Goal: Task Accomplishment & Management: Use online tool/utility

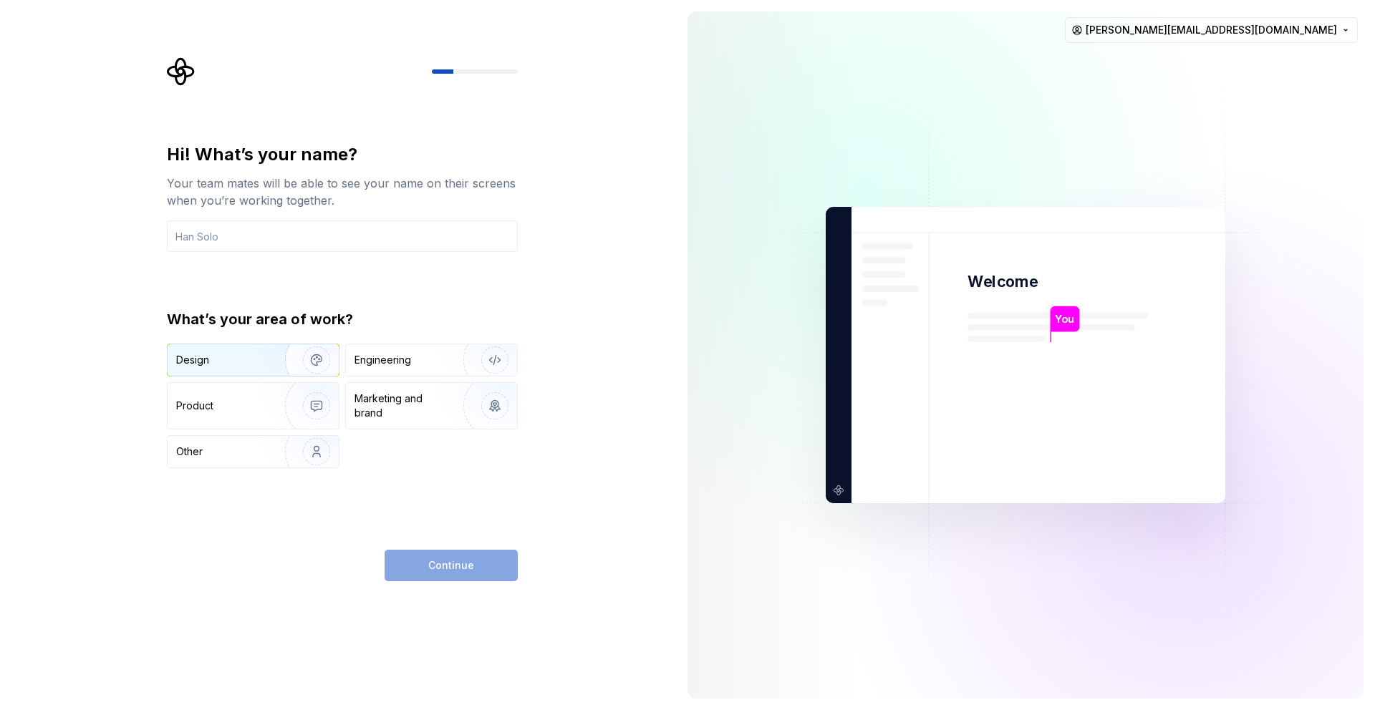
click at [261, 364] on img "button" at bounding box center [307, 360] width 92 height 96
click at [412, 352] on div "Engineering" at bounding box center [431, 360] width 171 height 32
click at [289, 364] on img "button" at bounding box center [307, 360] width 92 height 96
click at [292, 246] on input "text" at bounding box center [342, 237] width 351 height 32
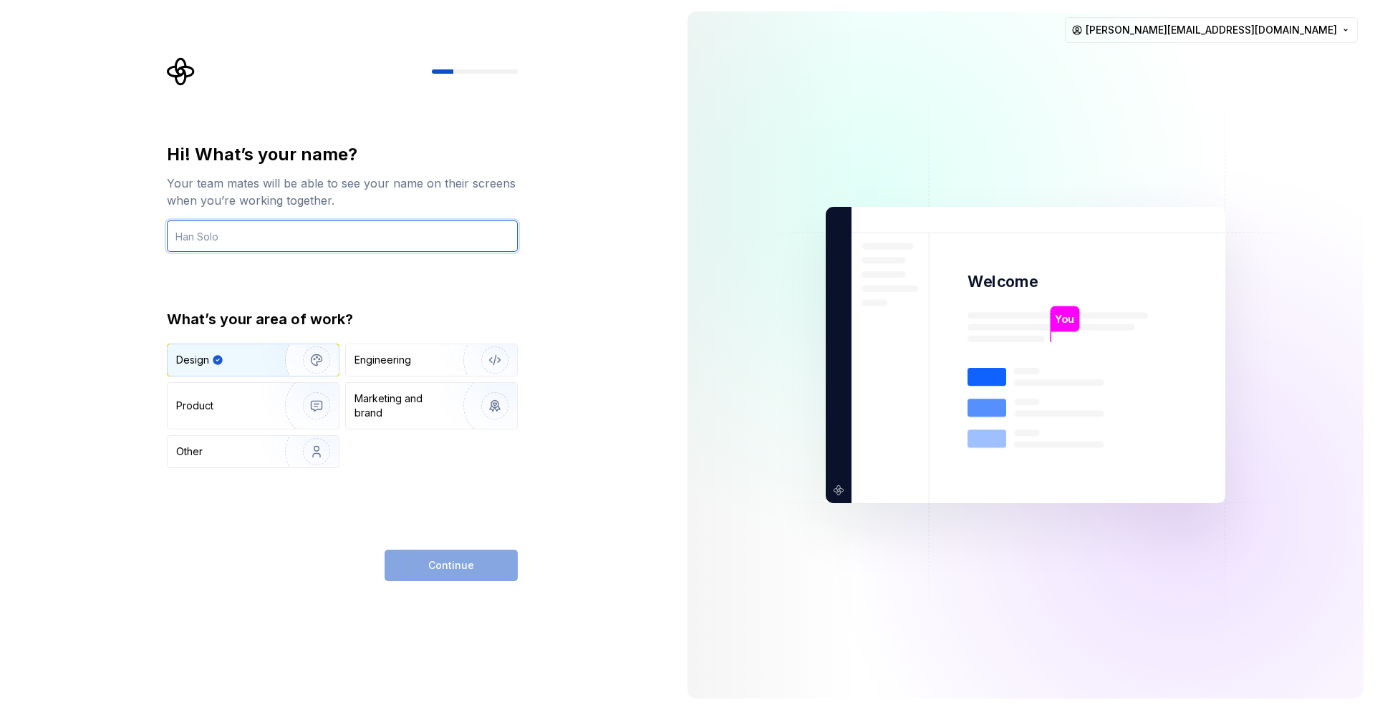
click at [292, 246] on input "text" at bounding box center [342, 237] width 351 height 32
type input "Mozzart"
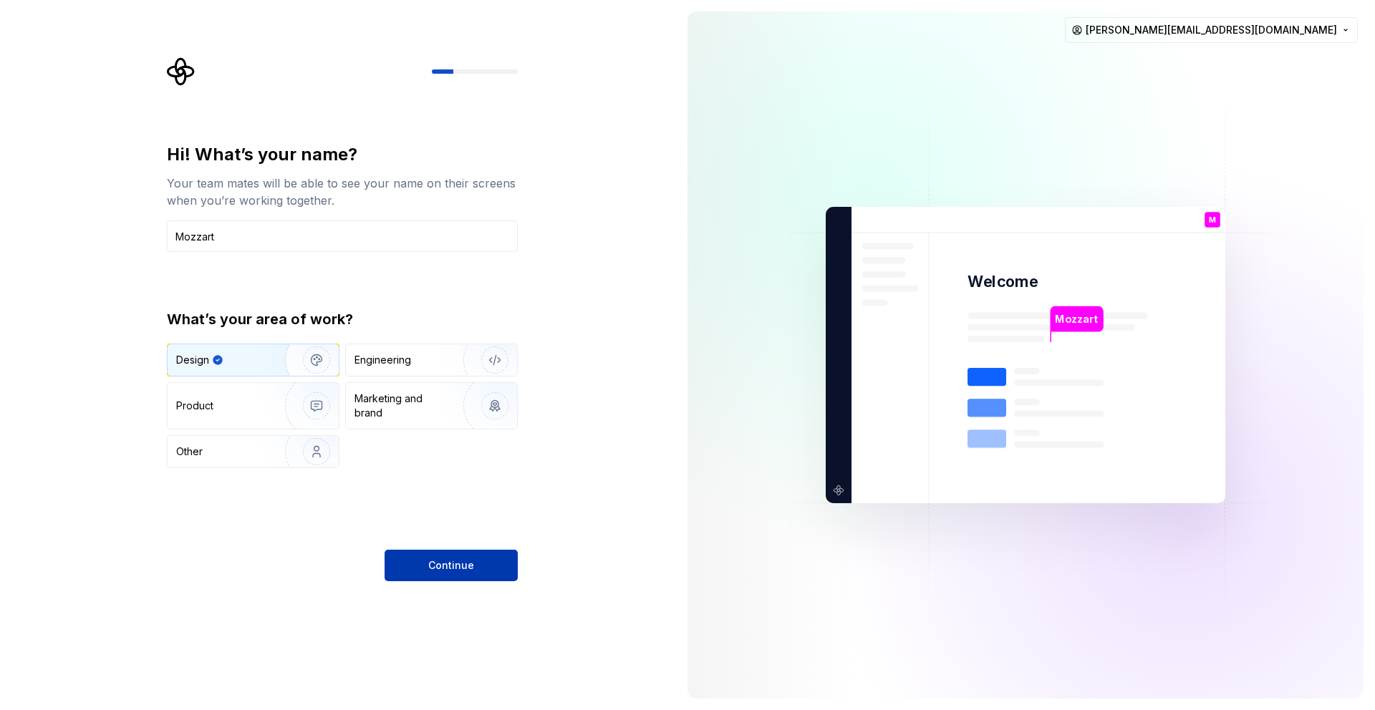
click at [456, 560] on span "Continue" at bounding box center [451, 565] width 46 height 14
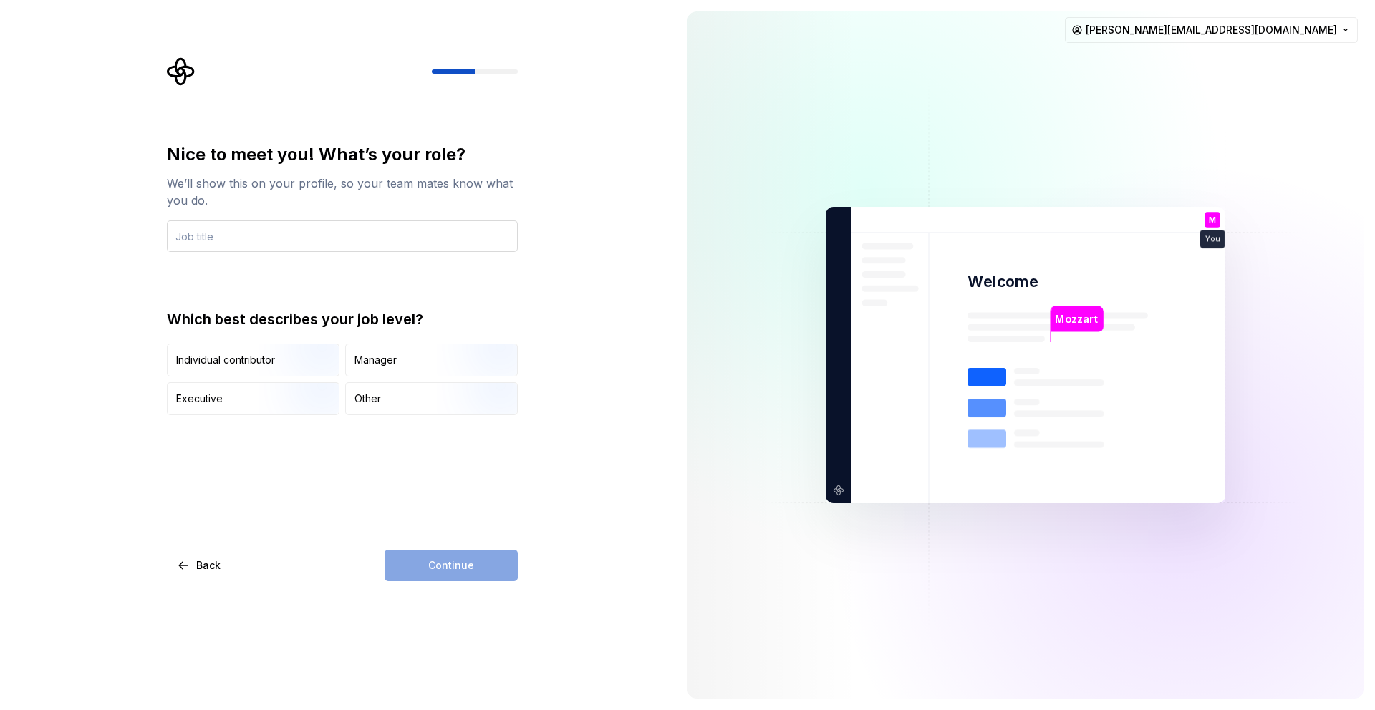
click at [360, 245] on input "text" at bounding box center [342, 237] width 351 height 32
type input "Product Designer"
click at [281, 349] on img "button" at bounding box center [304, 378] width 92 height 96
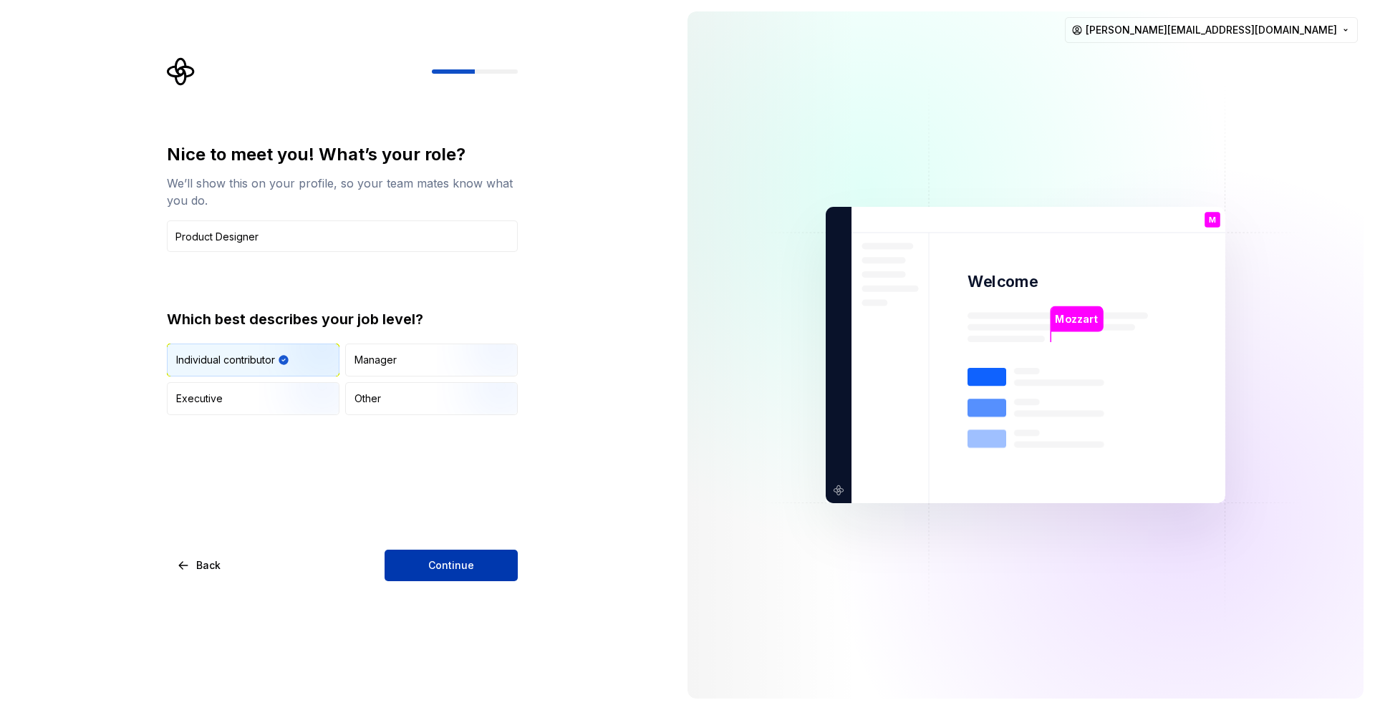
click at [469, 555] on button "Continue" at bounding box center [450, 566] width 133 height 32
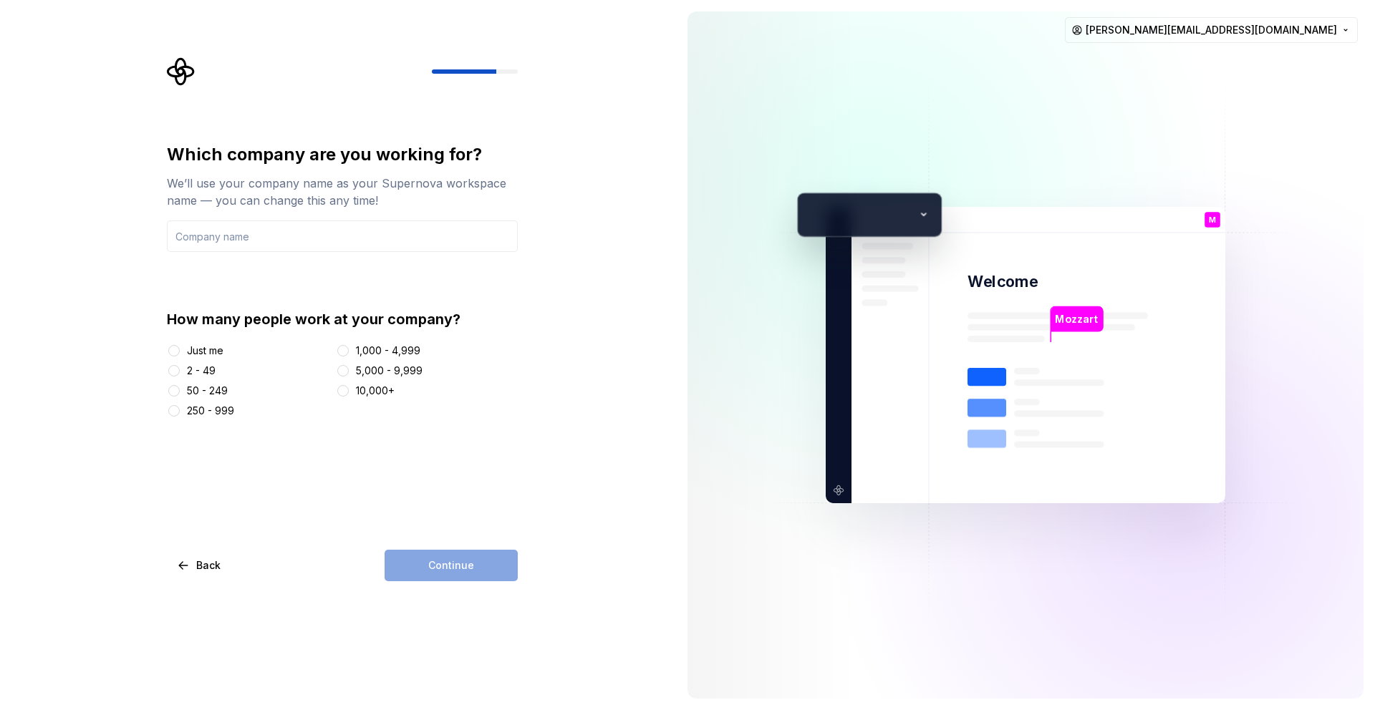
click at [384, 347] on div "1,000 - 4,999" at bounding box center [388, 351] width 64 height 14
click at [349, 347] on button "1,000 - 4,999" at bounding box center [342, 350] width 11 height 11
click at [465, 564] on div "Continue" at bounding box center [450, 566] width 133 height 32
click at [258, 235] on input "text" at bounding box center [342, 237] width 351 height 32
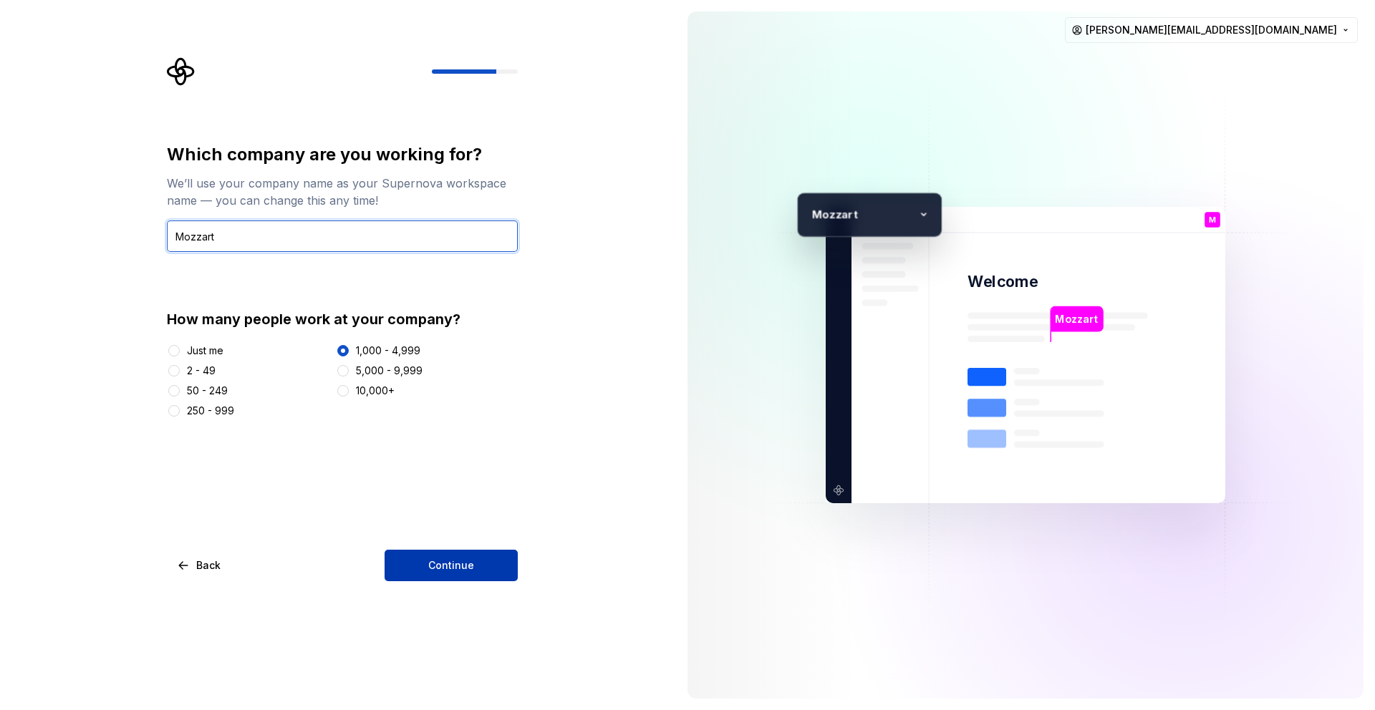
type input "Mozzart"
click at [494, 561] on button "Continue" at bounding box center [450, 566] width 133 height 32
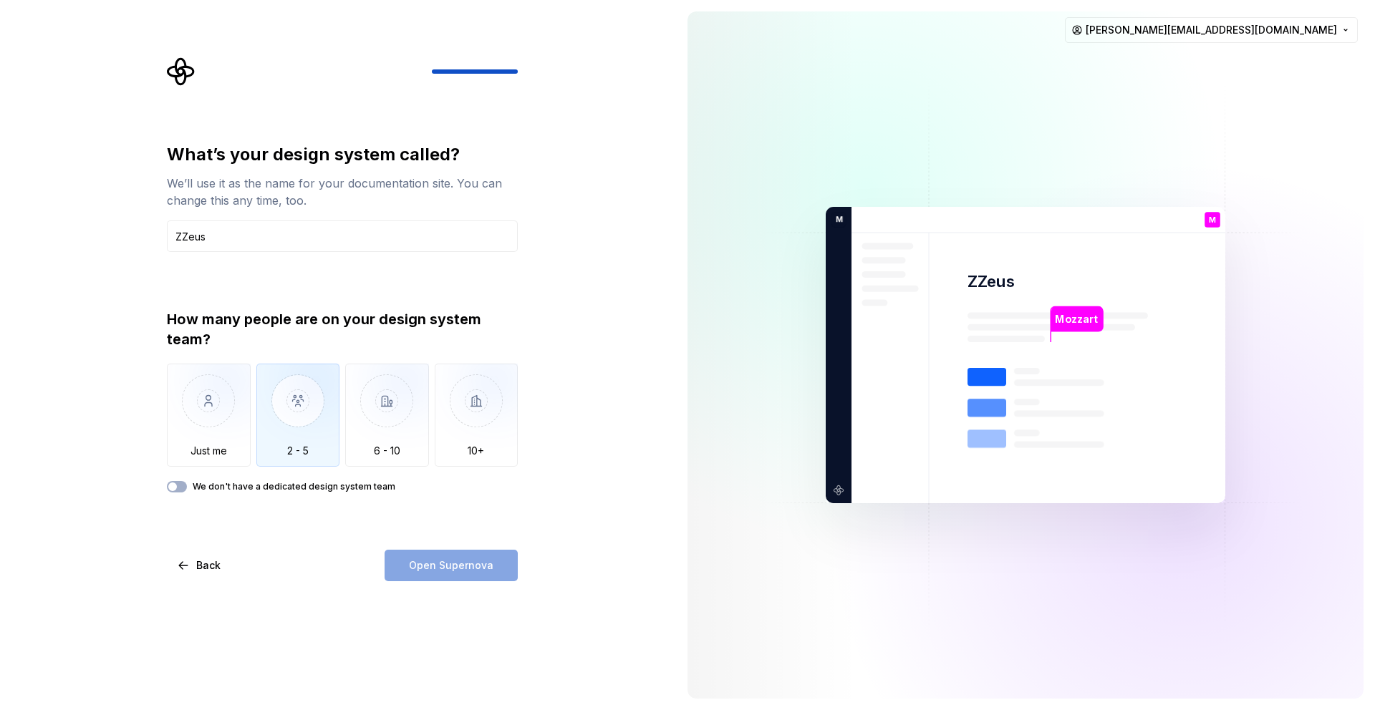
type input "ZZeus"
click at [303, 425] on img "button" at bounding box center [298, 412] width 84 height 96
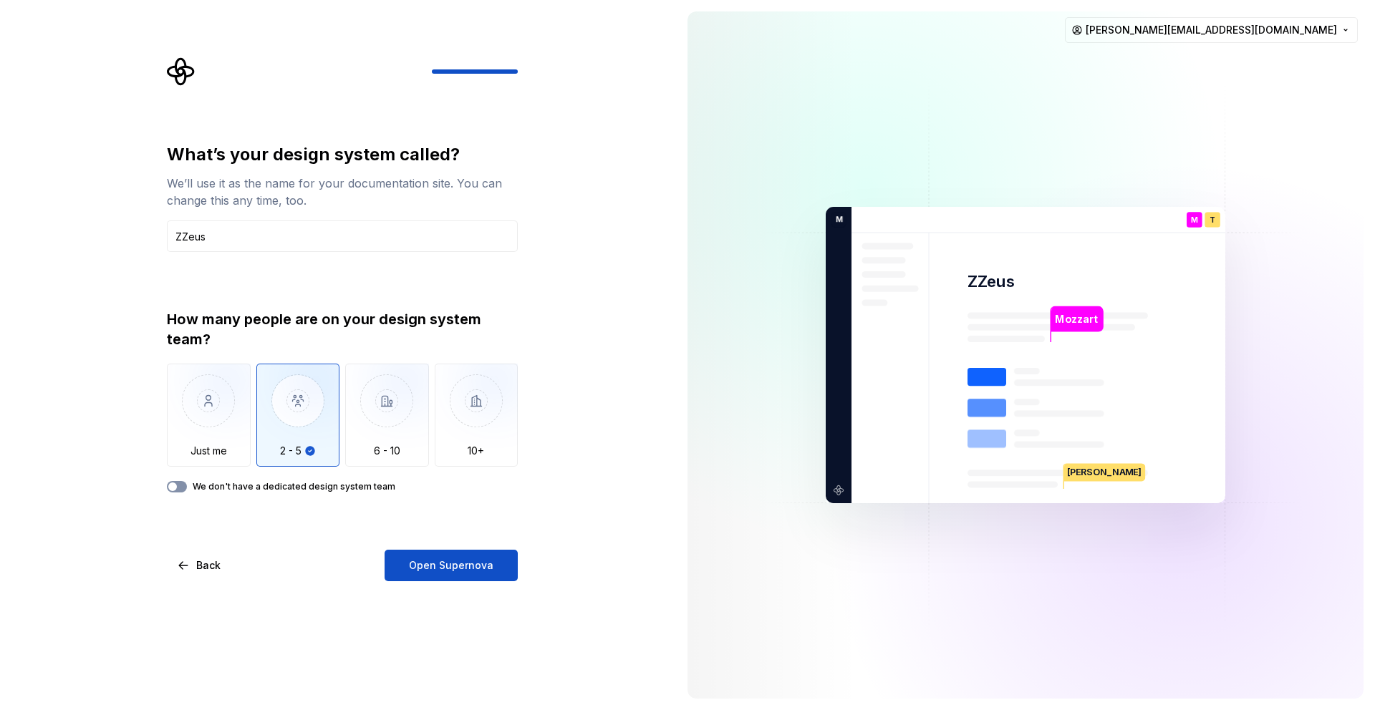
click at [179, 485] on button "We don't have a dedicated design system team" at bounding box center [177, 486] width 20 height 11
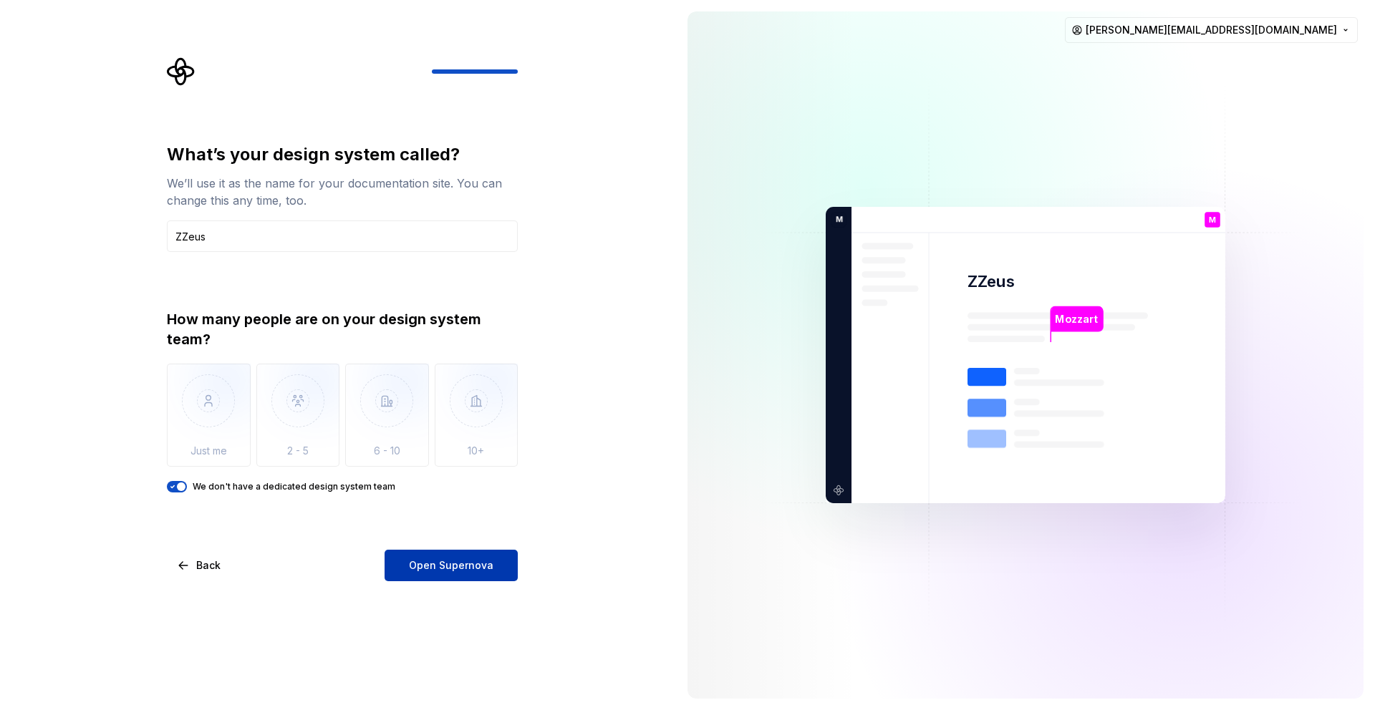
click at [449, 566] on span "Open Supernova" at bounding box center [451, 565] width 84 height 14
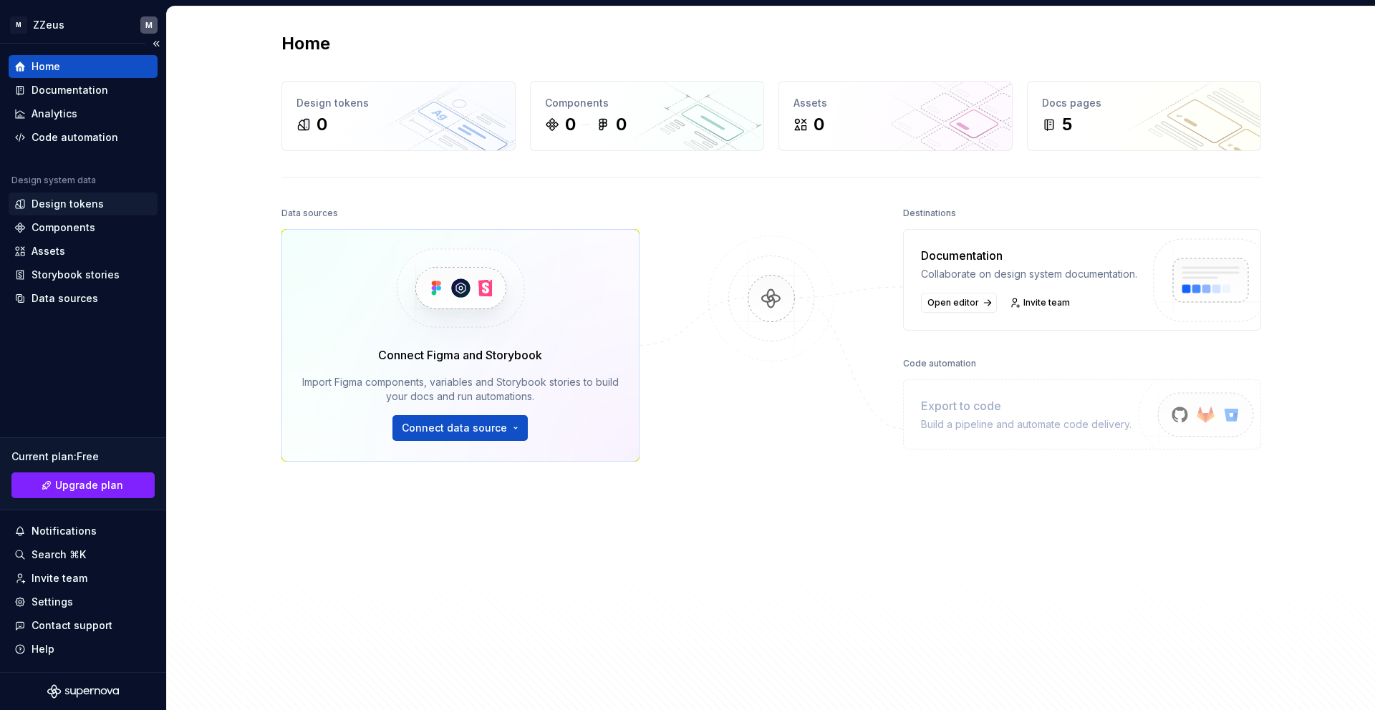
click at [72, 209] on div "Design tokens" at bounding box center [68, 204] width 72 height 14
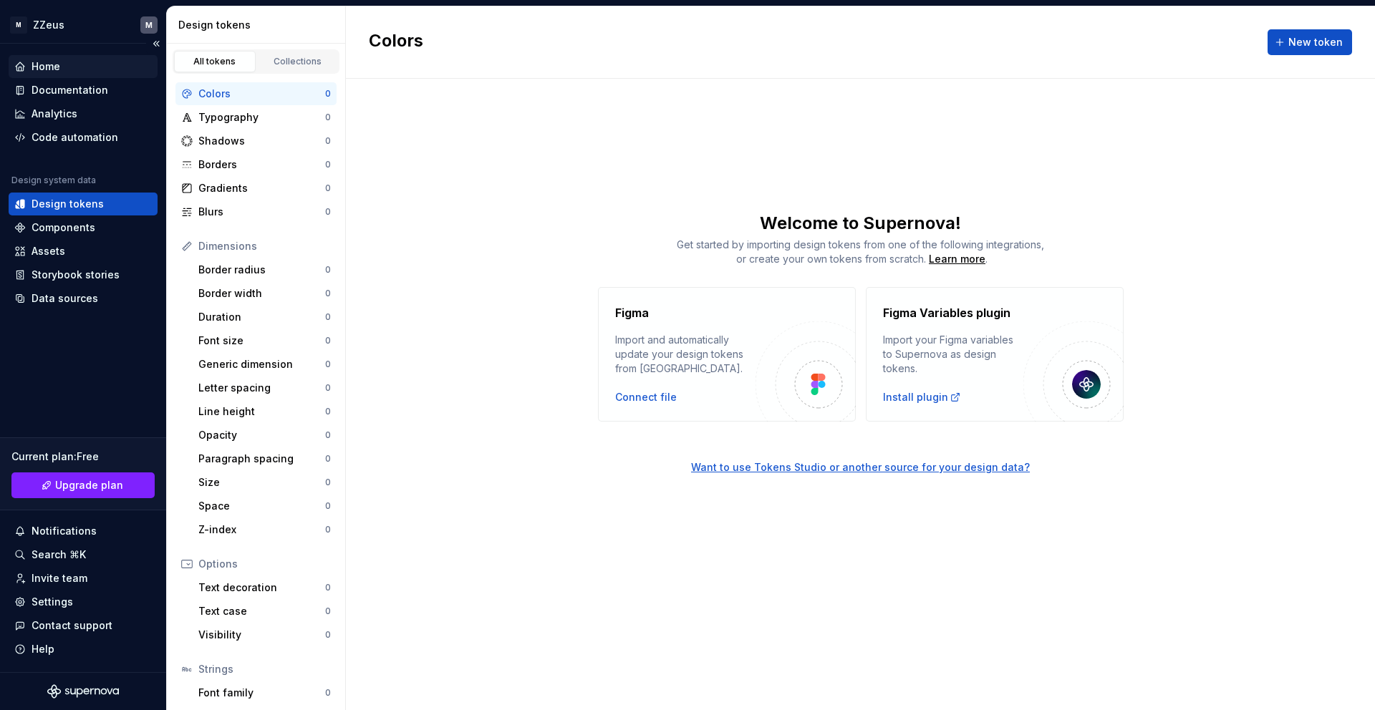
click at [62, 70] on div "Home" at bounding box center [82, 66] width 137 height 14
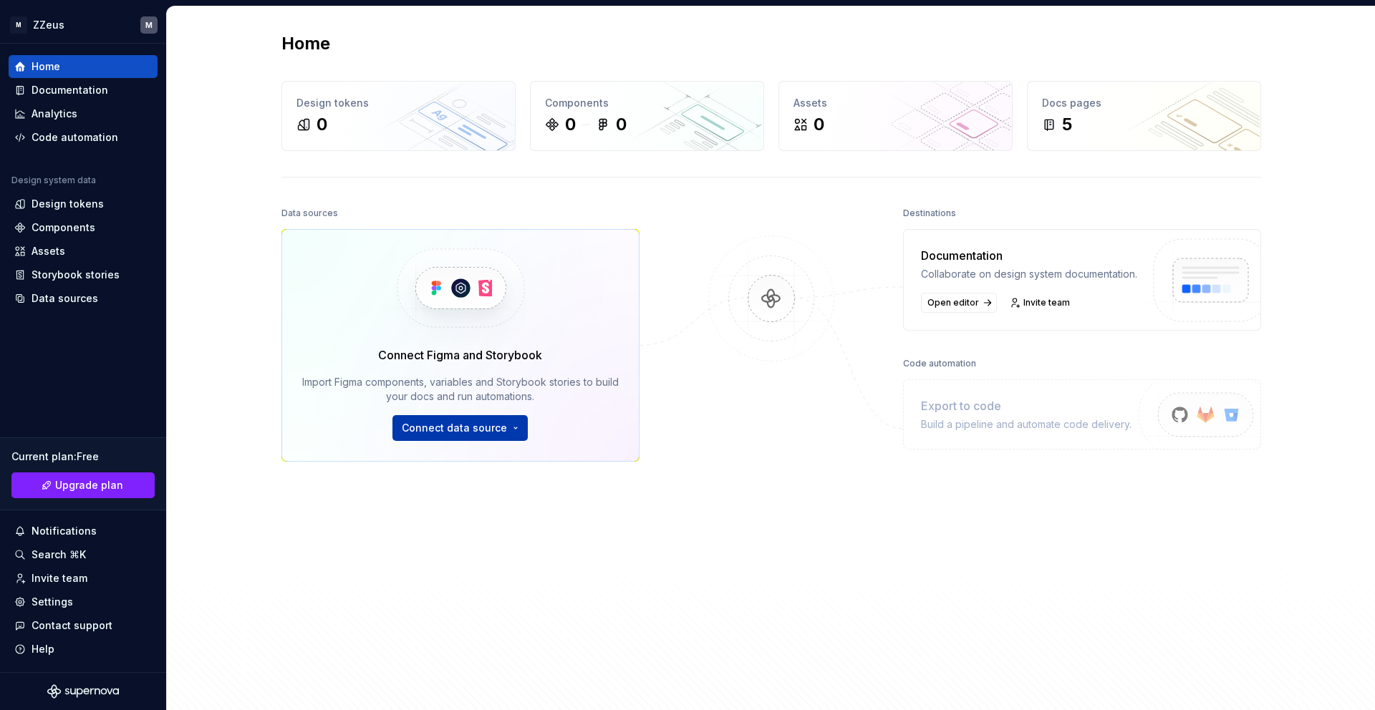
click at [473, 431] on html "M ZZeus M Home Documentation Analytics Code automation Design system data Desig…" at bounding box center [687, 355] width 1375 height 710
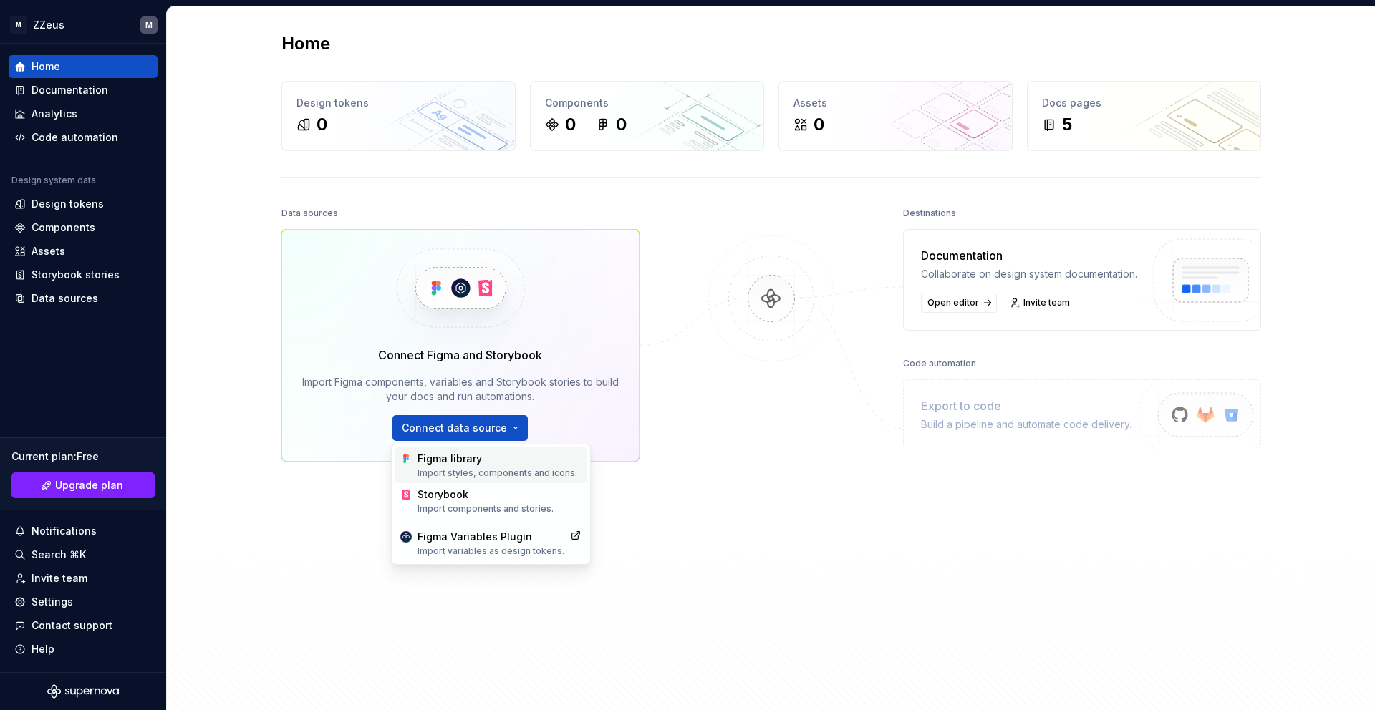
click at [500, 463] on div "Figma library Import styles, components and icons." at bounding box center [499, 465] width 164 height 27
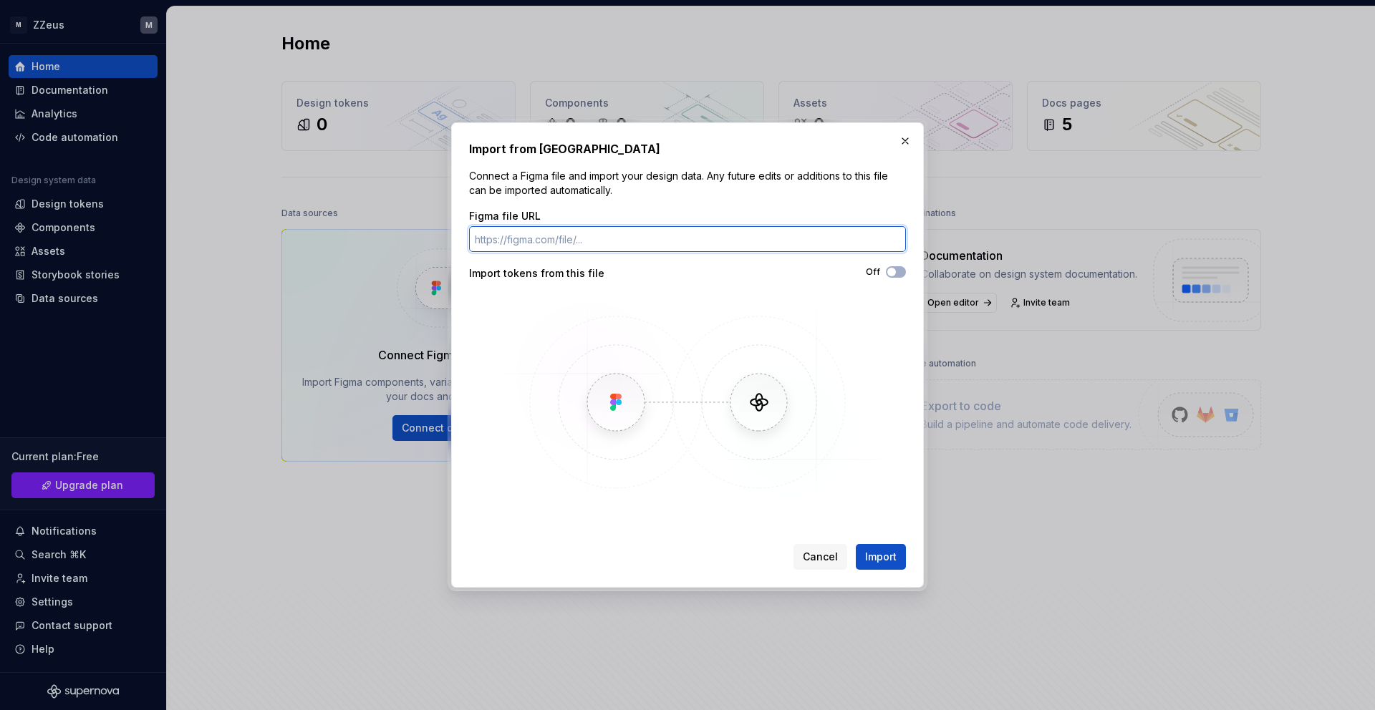
click at [591, 246] on input "Figma file URL" at bounding box center [687, 239] width 437 height 26
paste input "[URL][DOMAIN_NAME]"
type input "[URL][DOMAIN_NAME]"
click at [893, 276] on icon "button" at bounding box center [891, 272] width 11 height 9
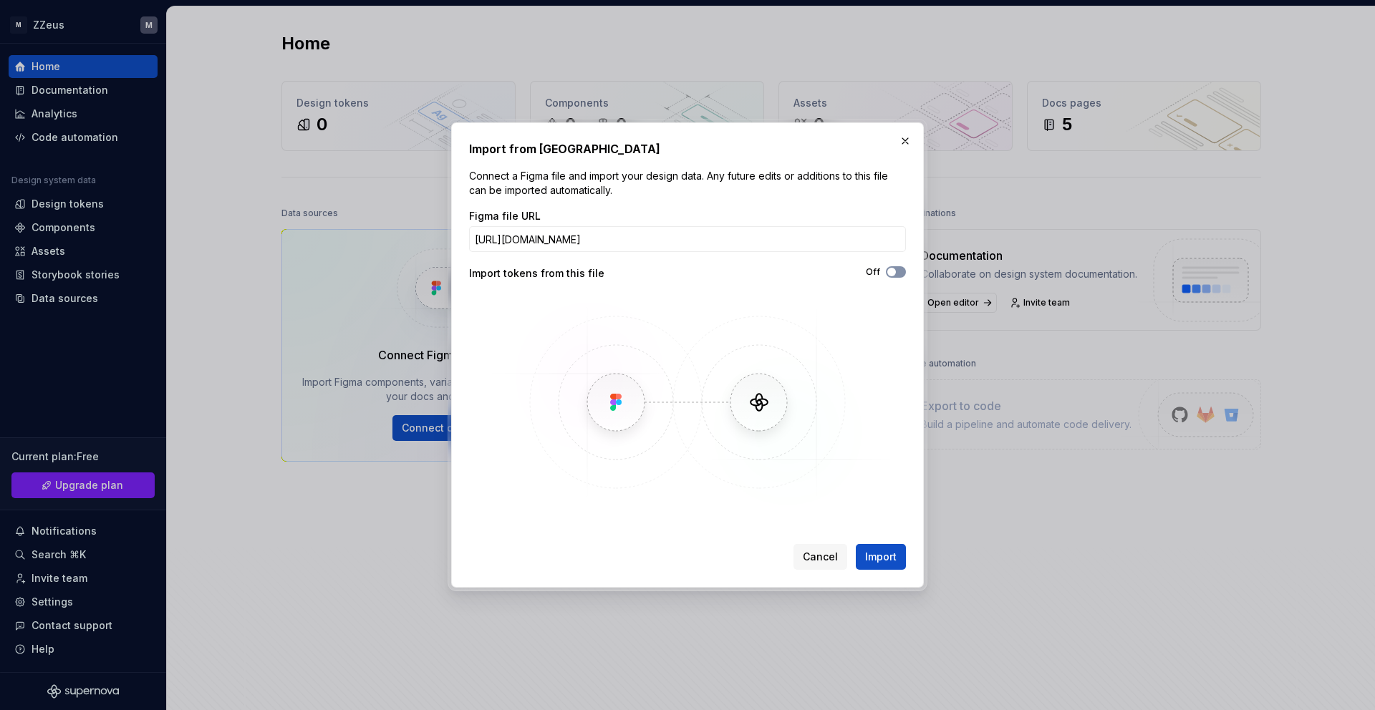
scroll to position [0, 0]
click at [888, 560] on span "Import" at bounding box center [881, 557] width 32 height 14
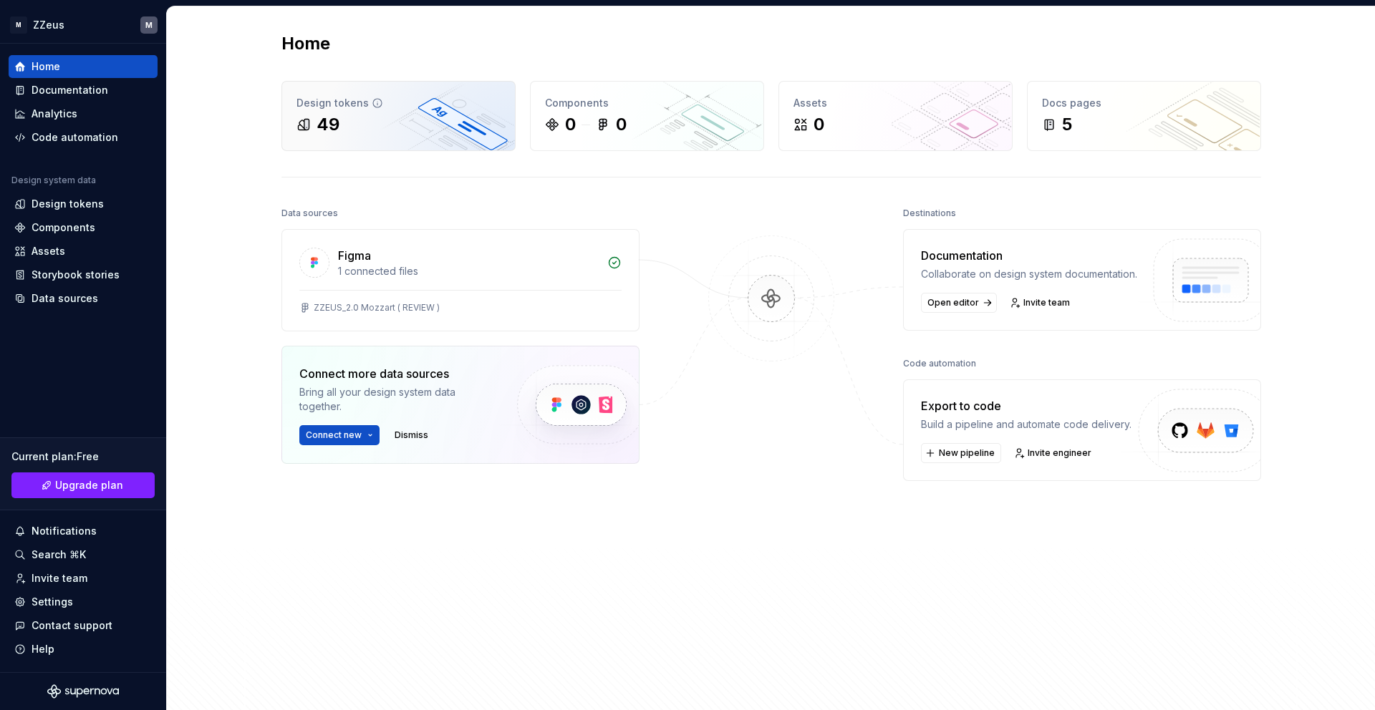
click at [440, 130] on div "49" at bounding box center [398, 124] width 204 height 23
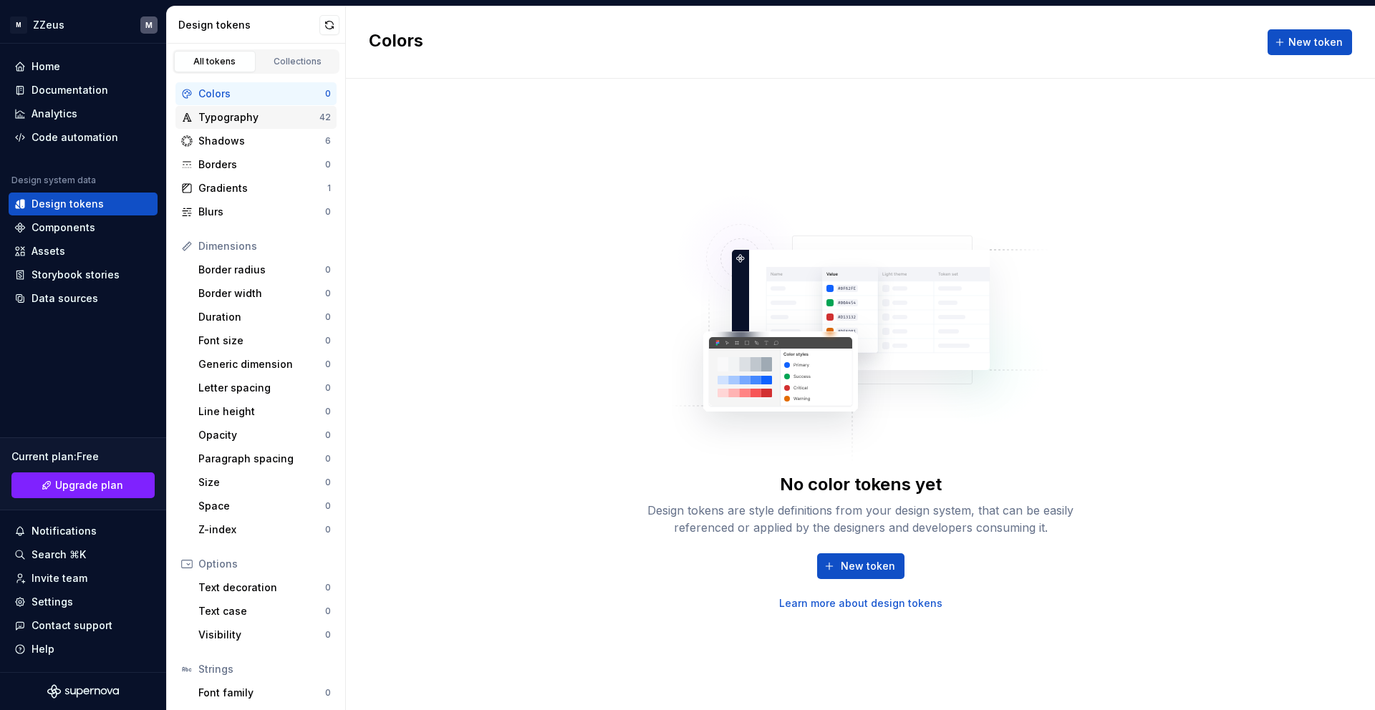
click at [261, 113] on div "Typography" at bounding box center [258, 117] width 121 height 14
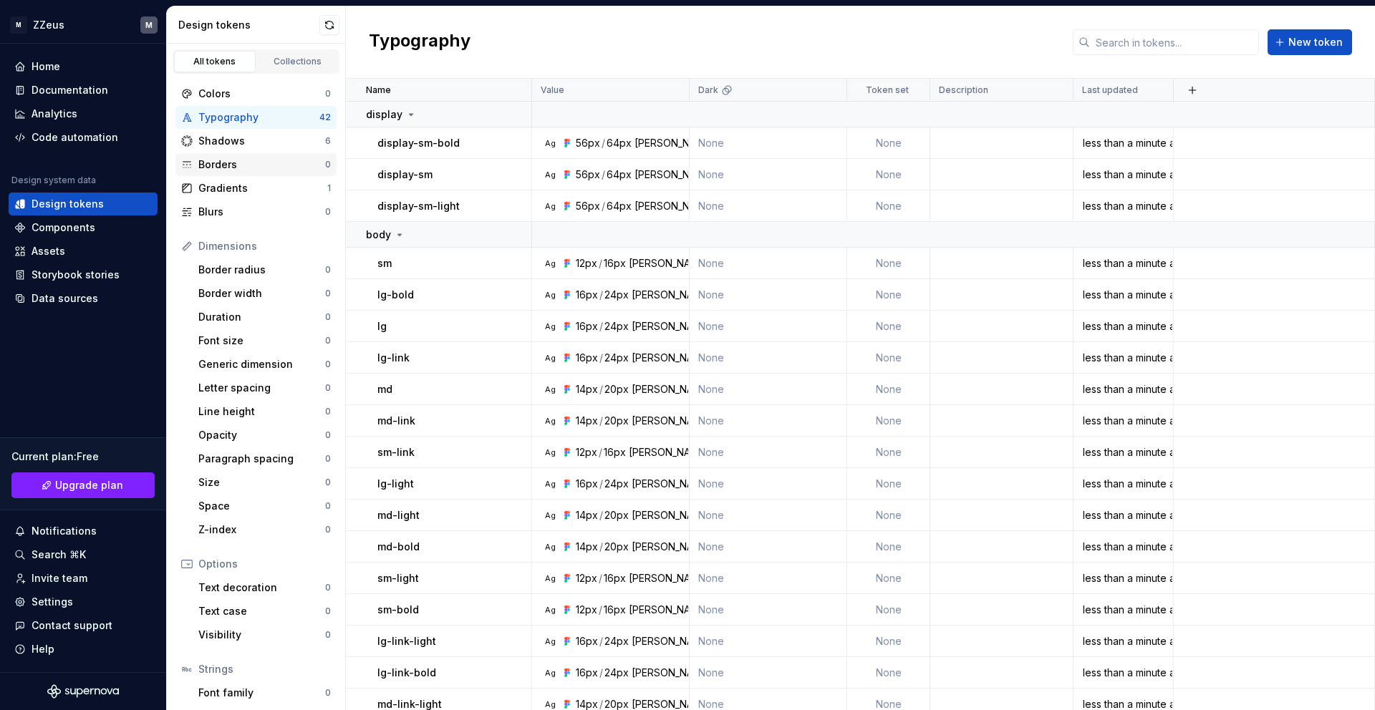
click at [254, 164] on div "Borders" at bounding box center [261, 165] width 127 height 14
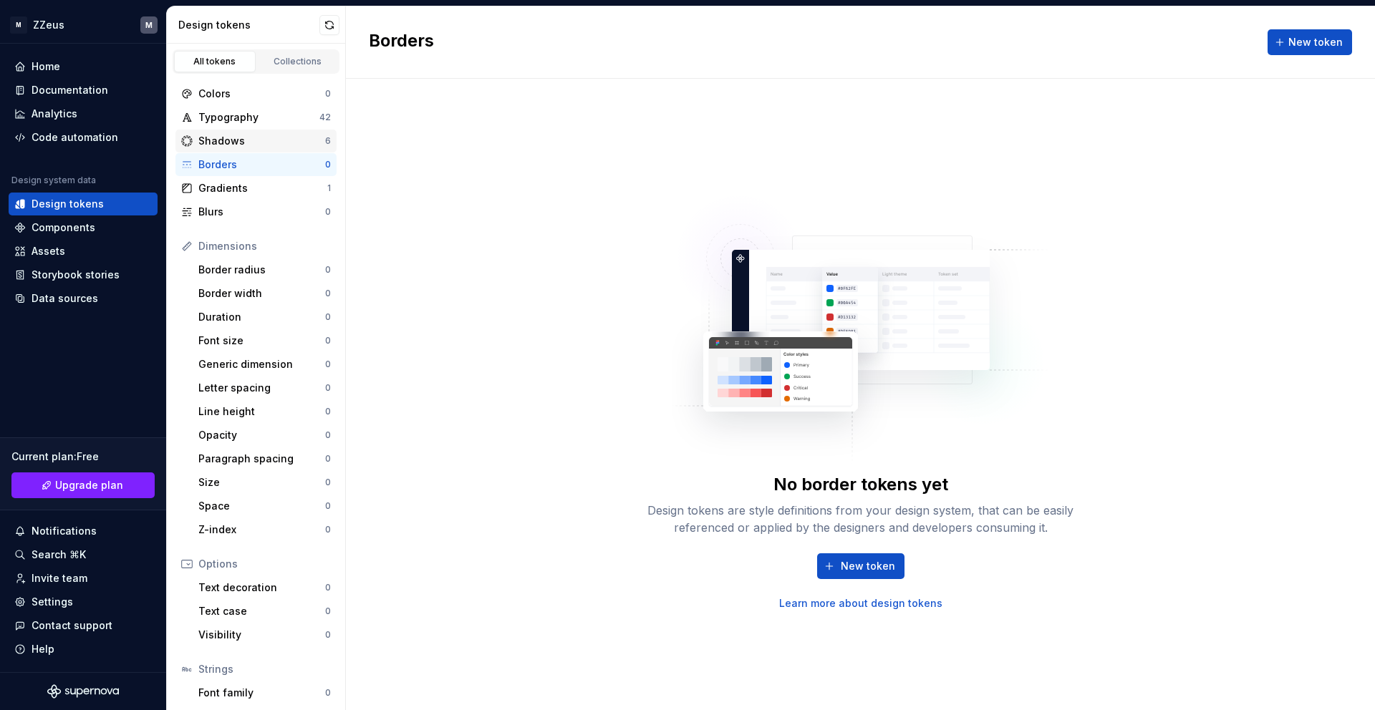
click at [249, 147] on div "Shadows" at bounding box center [261, 141] width 127 height 14
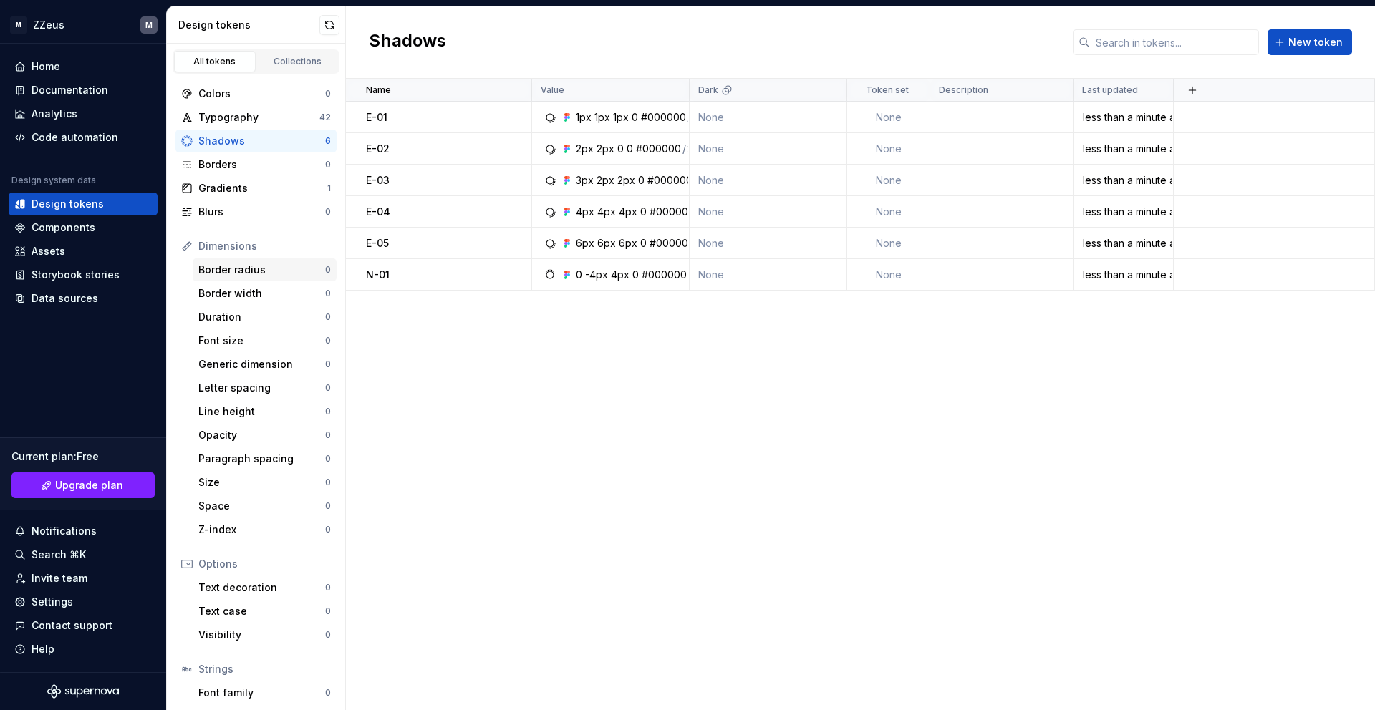
click at [261, 267] on div "Border radius" at bounding box center [261, 270] width 127 height 14
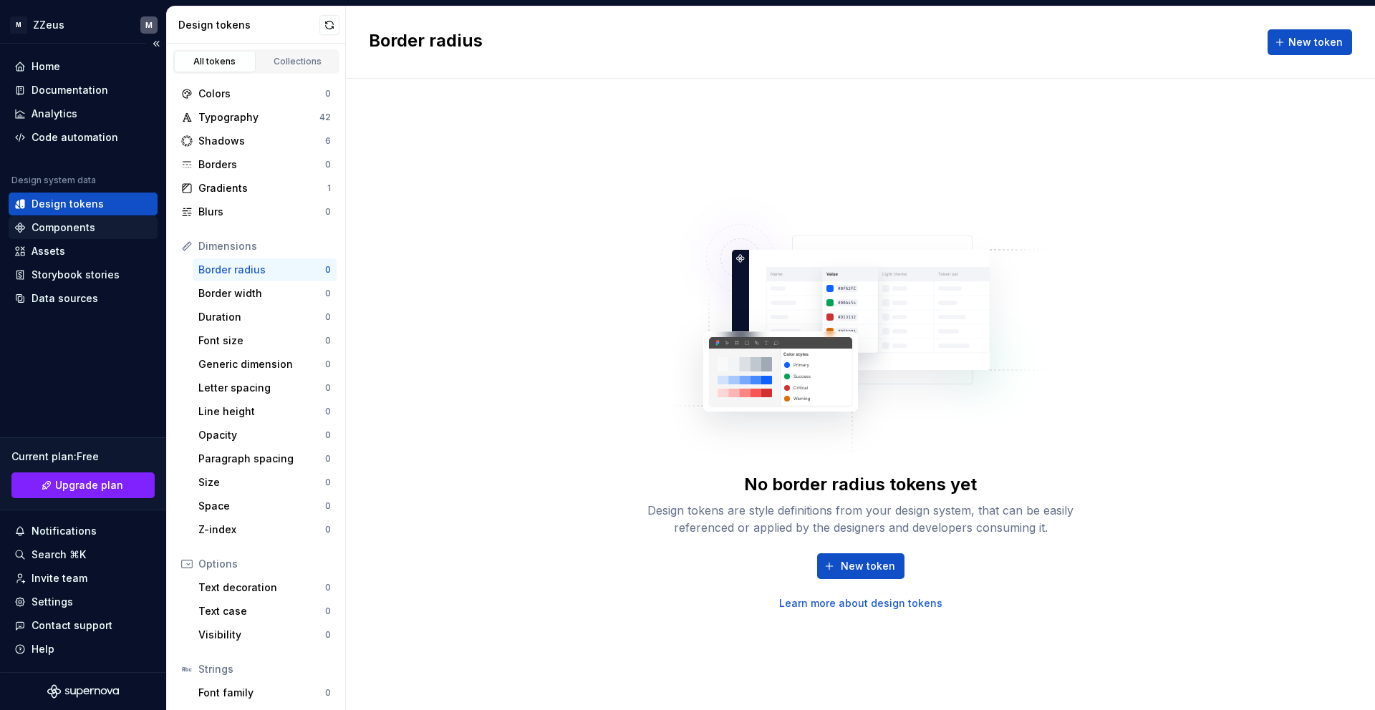
click at [47, 225] on div "Components" at bounding box center [64, 228] width 64 height 14
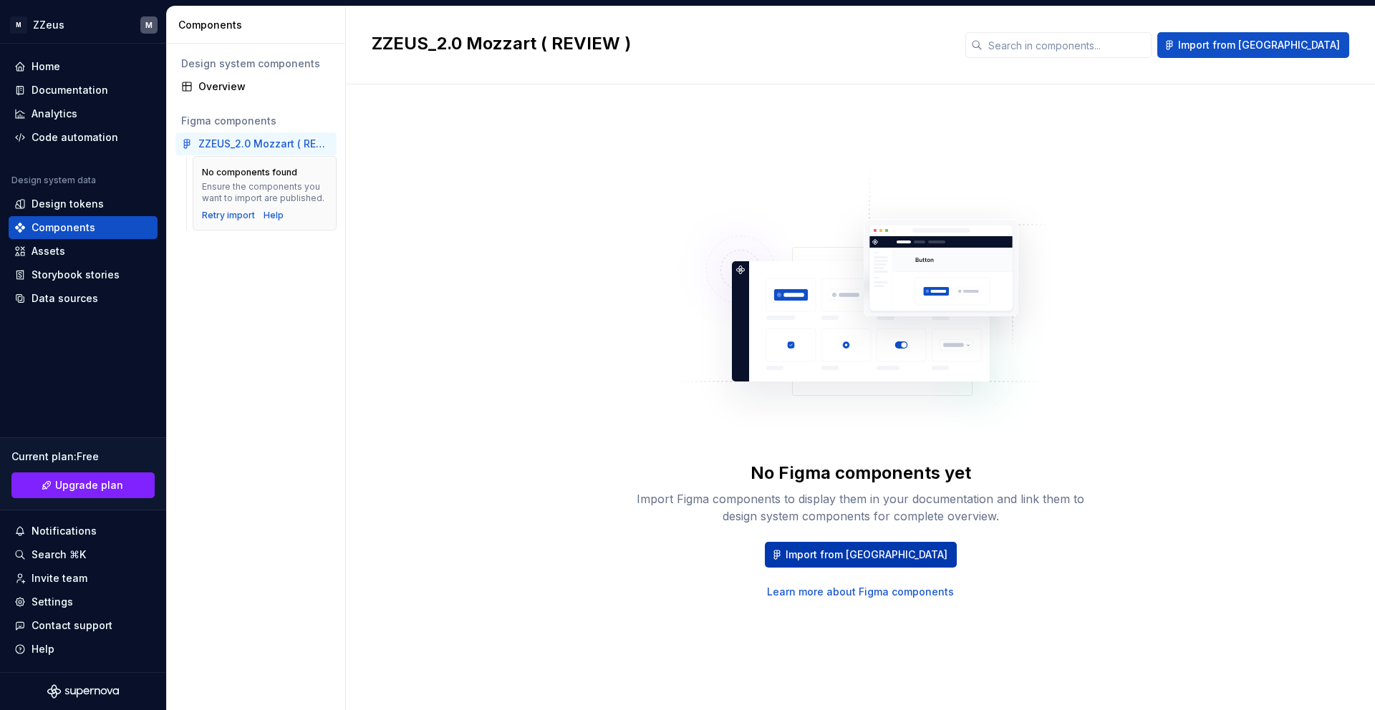
click at [908, 552] on span "Import from [GEOGRAPHIC_DATA]" at bounding box center [866, 555] width 162 height 14
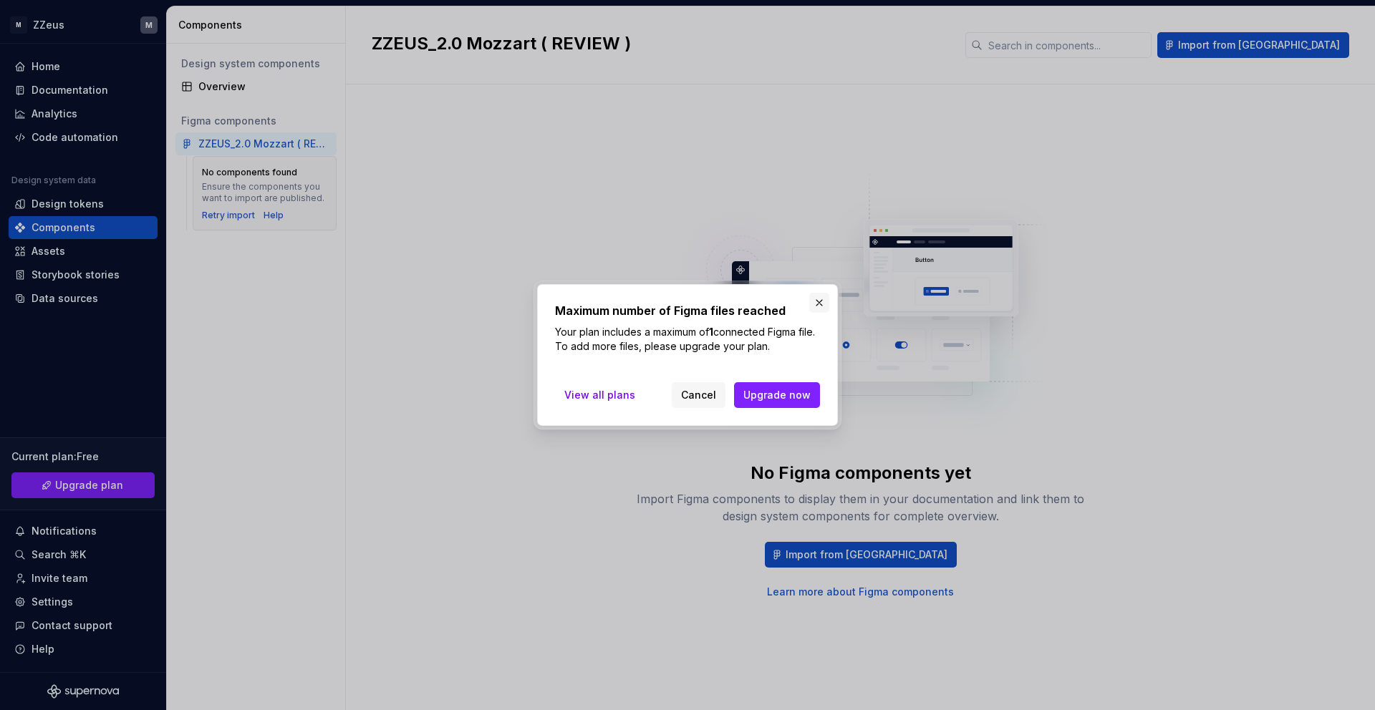
click at [818, 303] on button "button" at bounding box center [819, 303] width 20 height 20
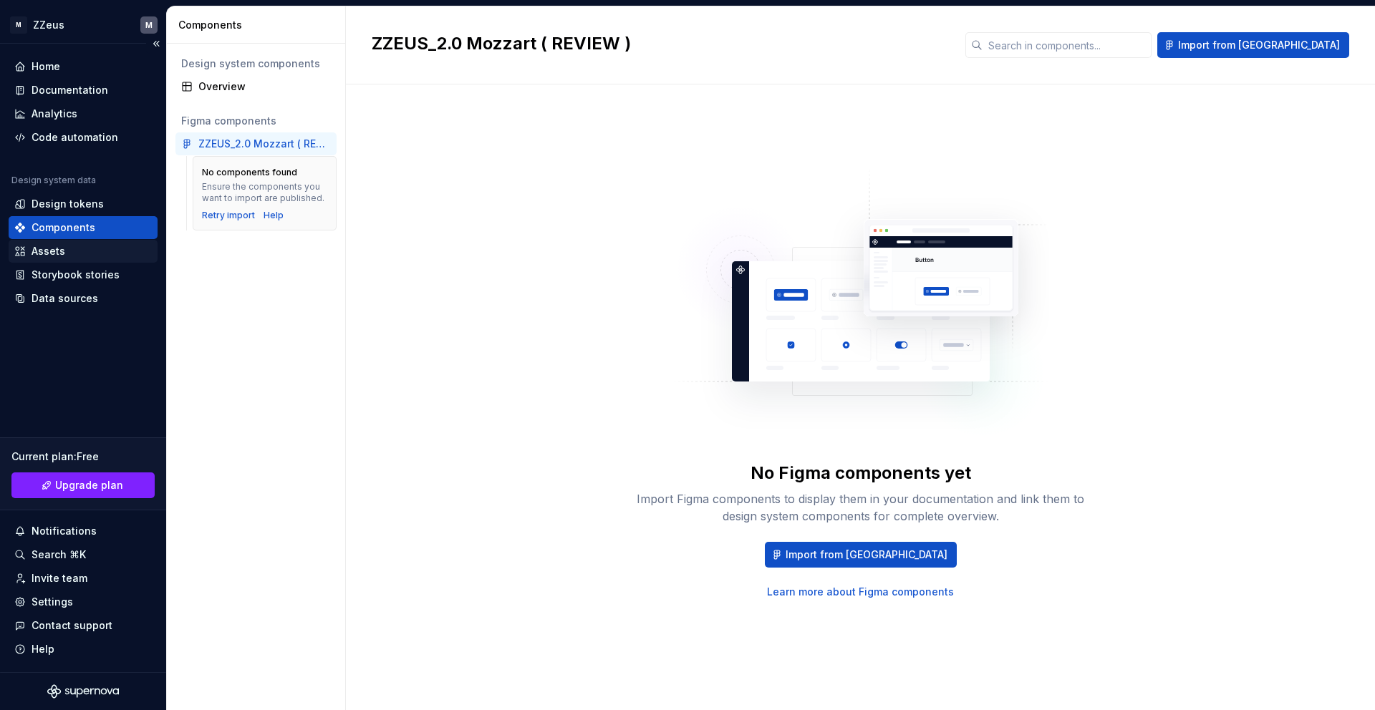
click at [100, 258] on div "Assets" at bounding box center [82, 251] width 137 height 14
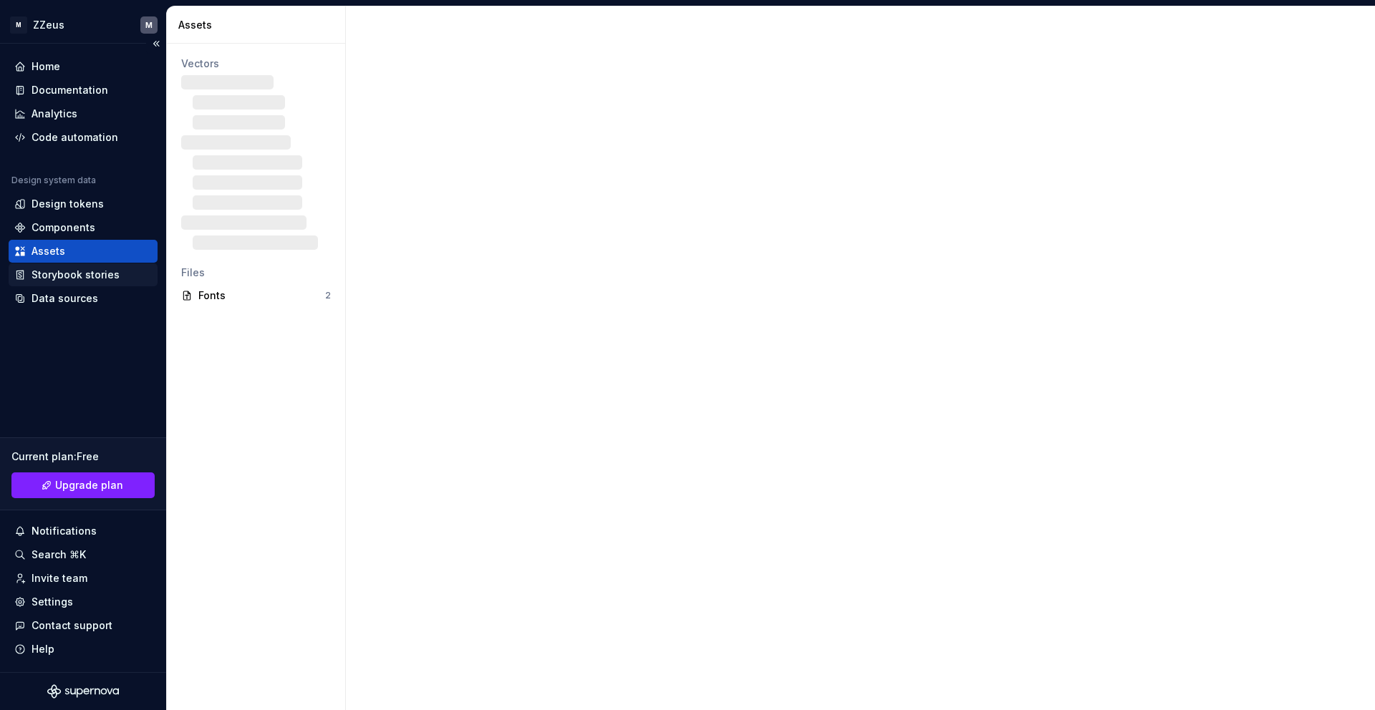
click at [91, 277] on div "Storybook stories" at bounding box center [76, 275] width 88 height 14
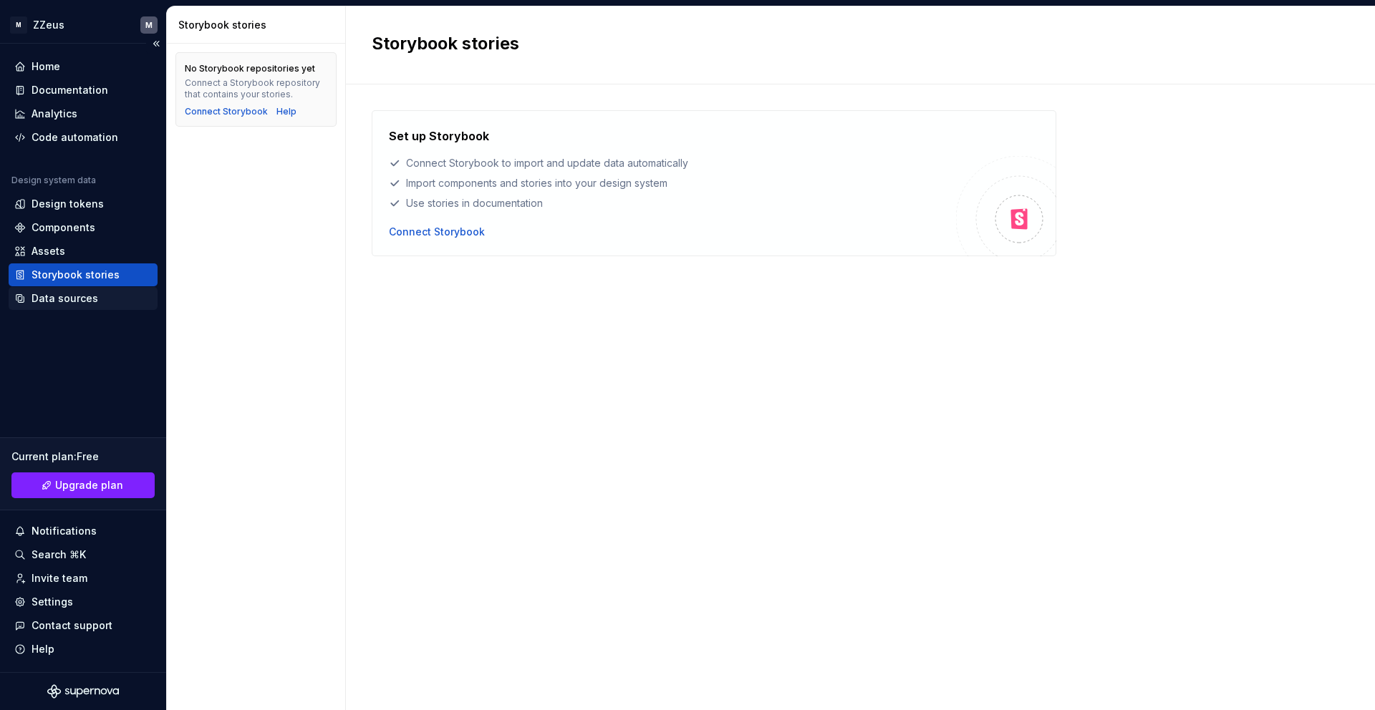
click at [74, 305] on div "Data sources" at bounding box center [65, 298] width 67 height 14
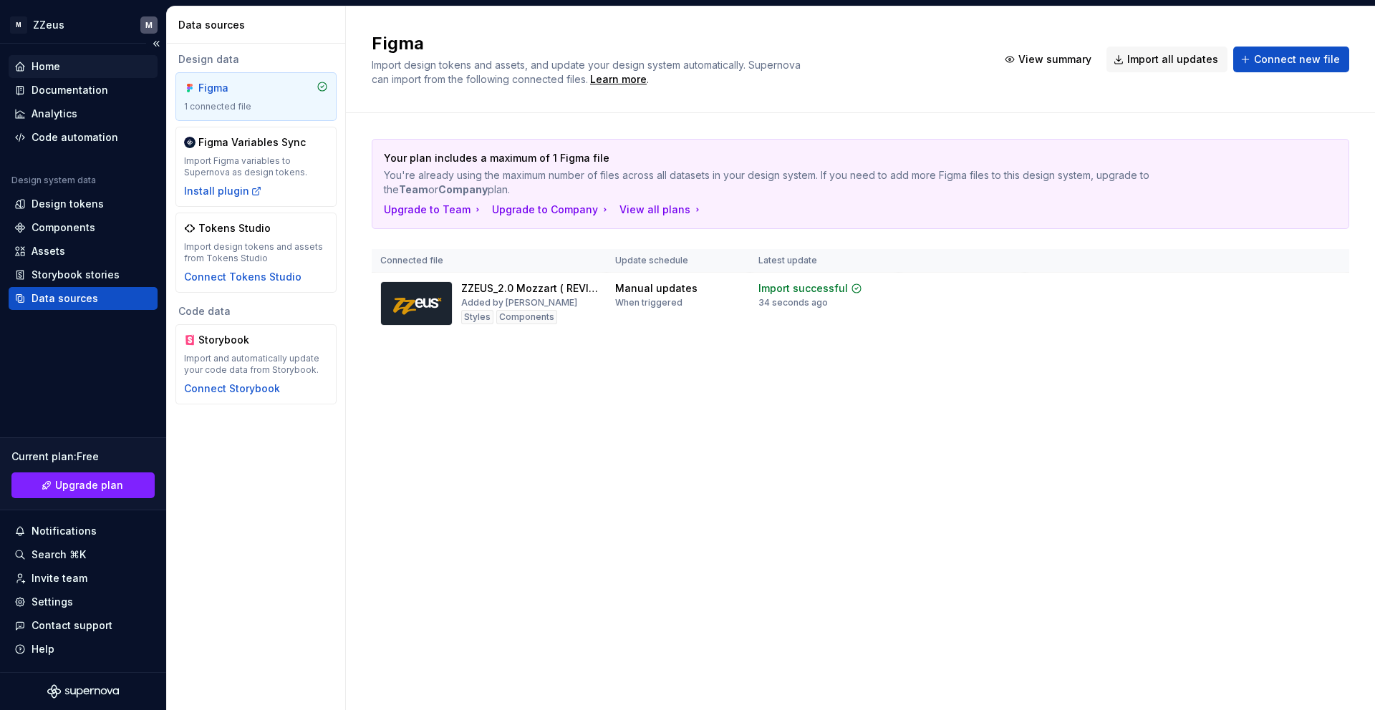
click at [39, 73] on div "Home" at bounding box center [46, 66] width 29 height 14
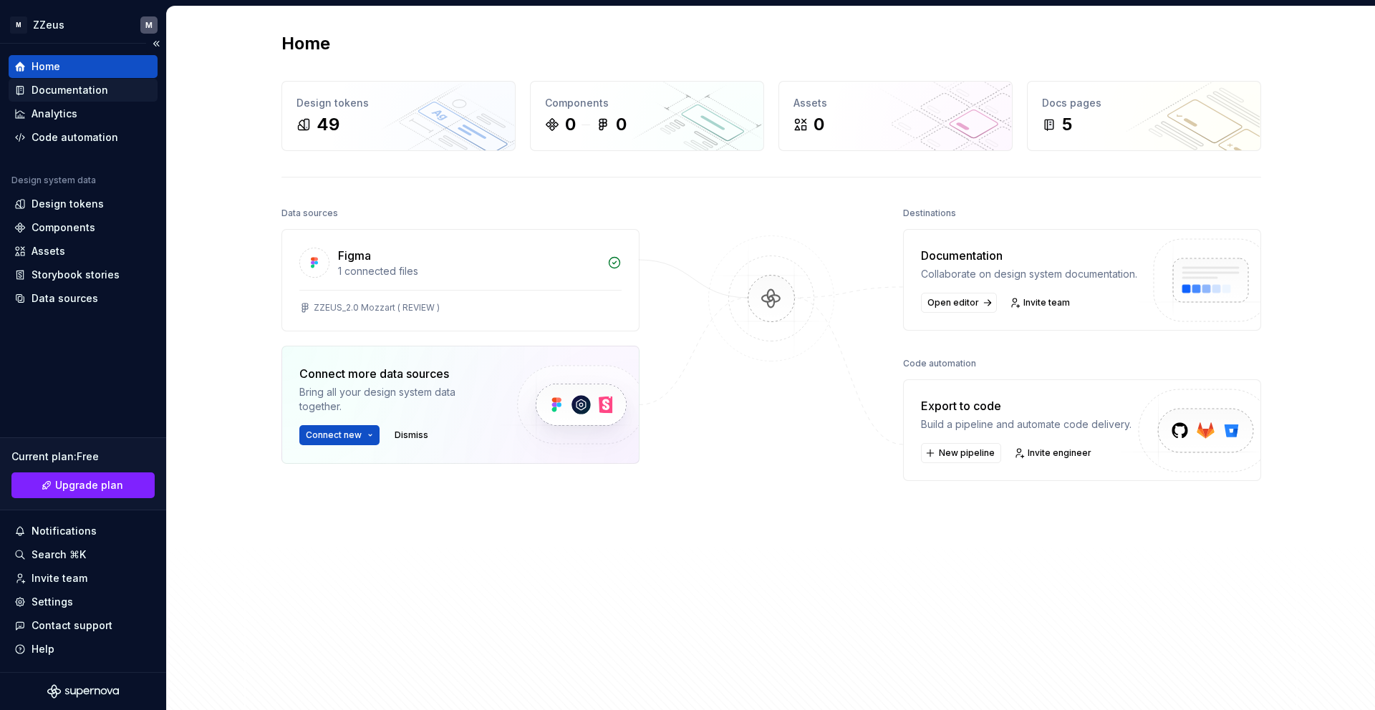
click at [49, 94] on div "Documentation" at bounding box center [70, 90] width 77 height 14
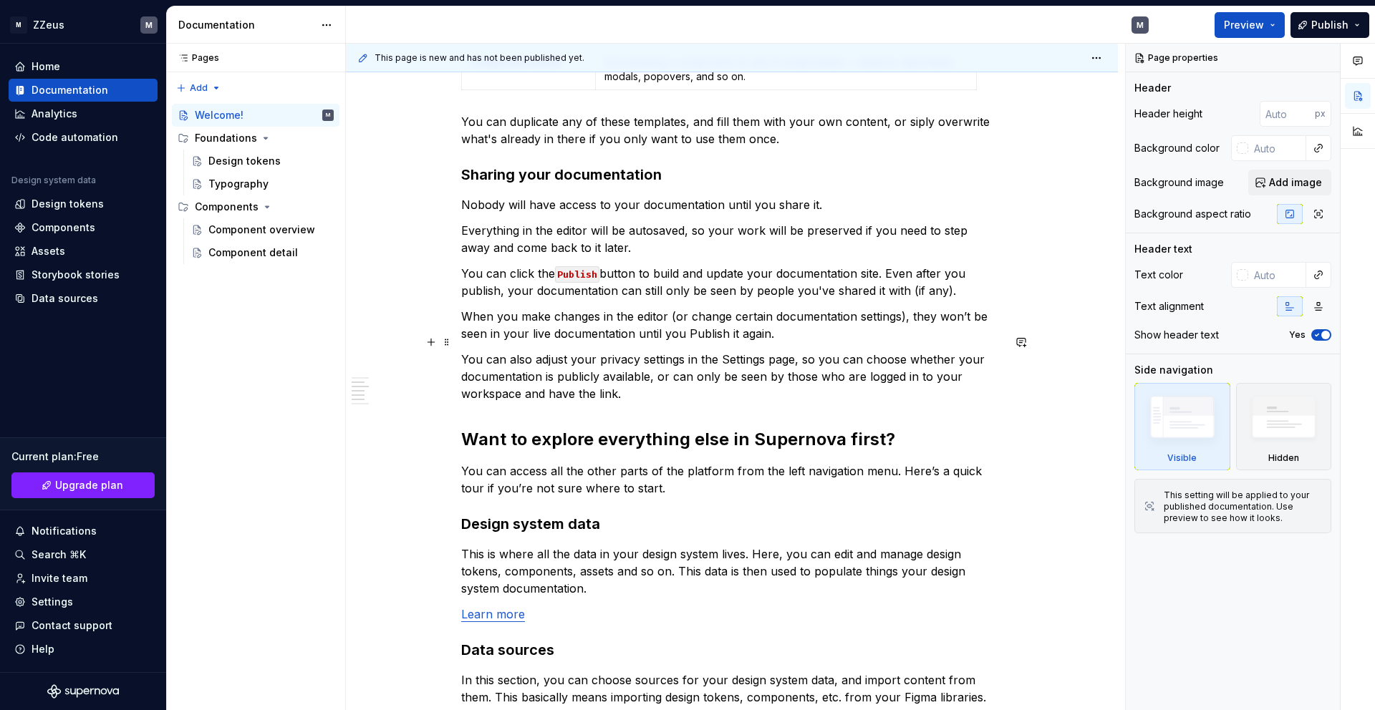
scroll to position [517, 0]
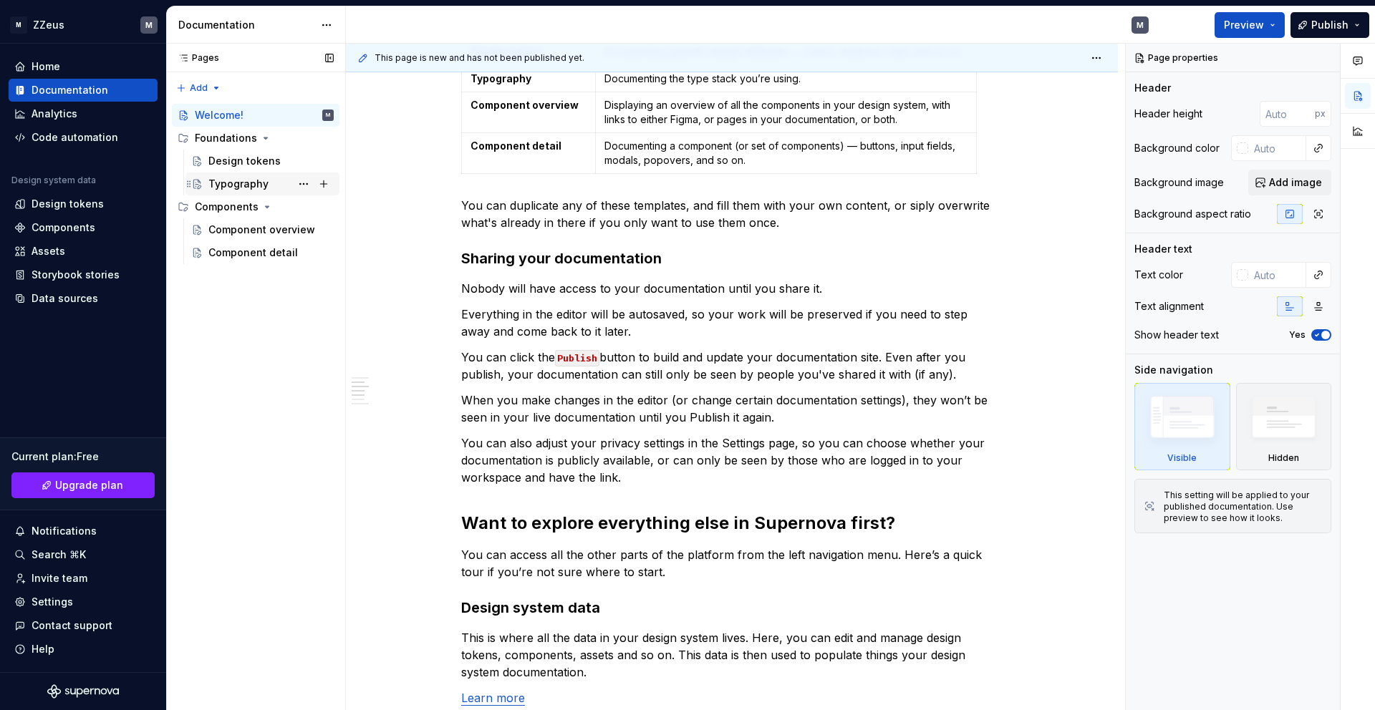
click at [228, 189] on div "Typography" at bounding box center [238, 184] width 60 height 14
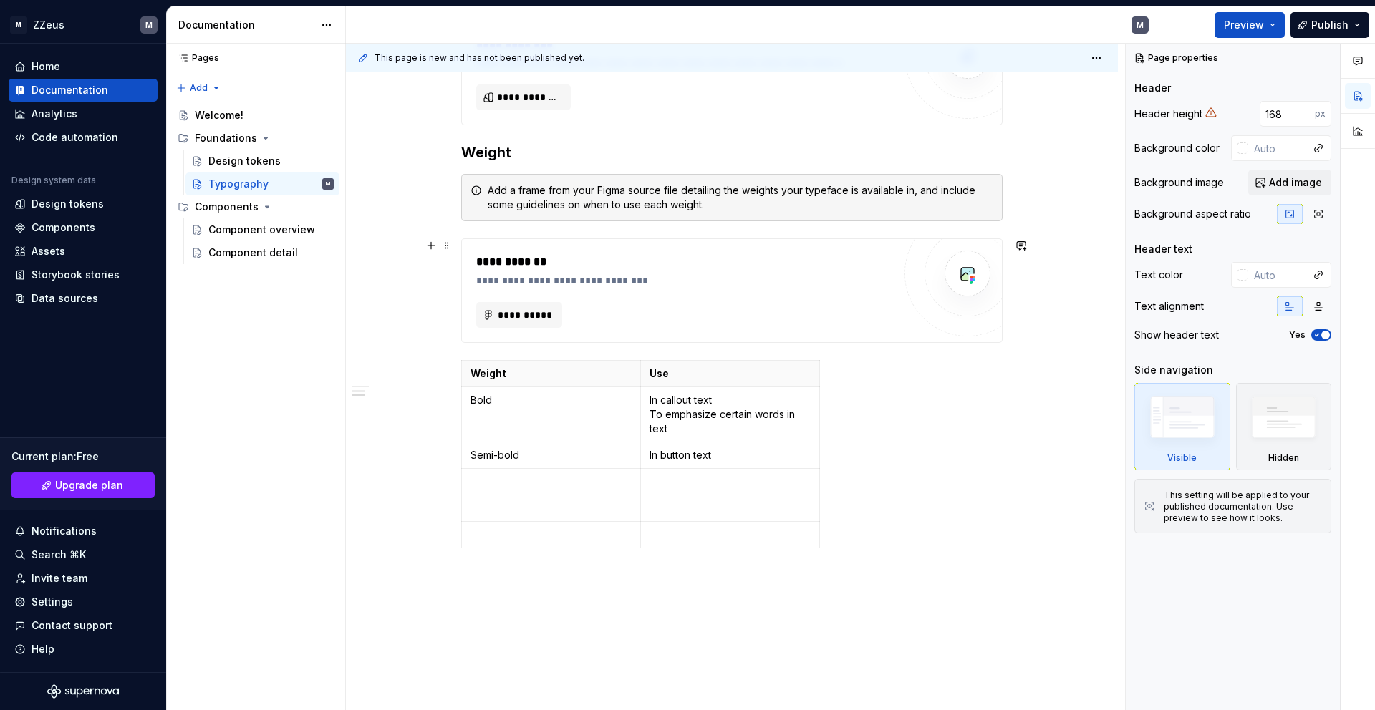
scroll to position [800, 0]
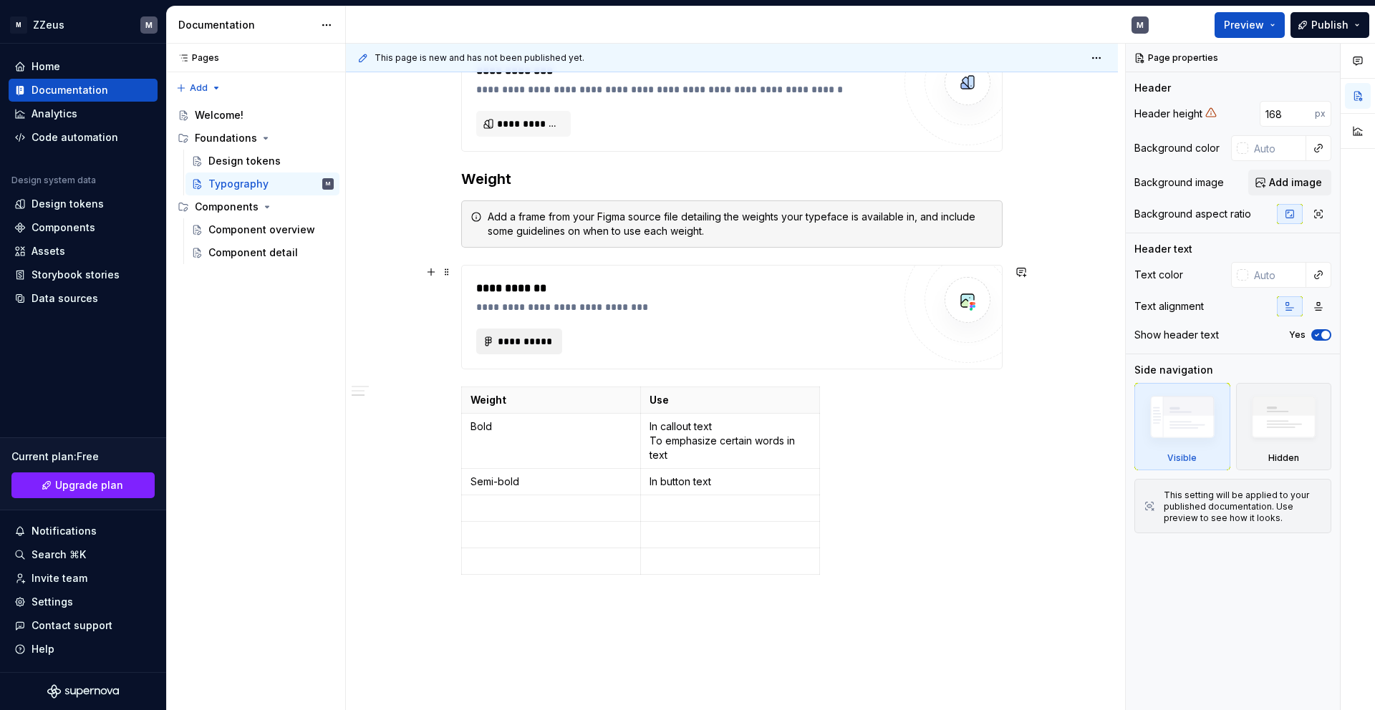
click at [548, 336] on span "**********" at bounding box center [525, 341] width 56 height 14
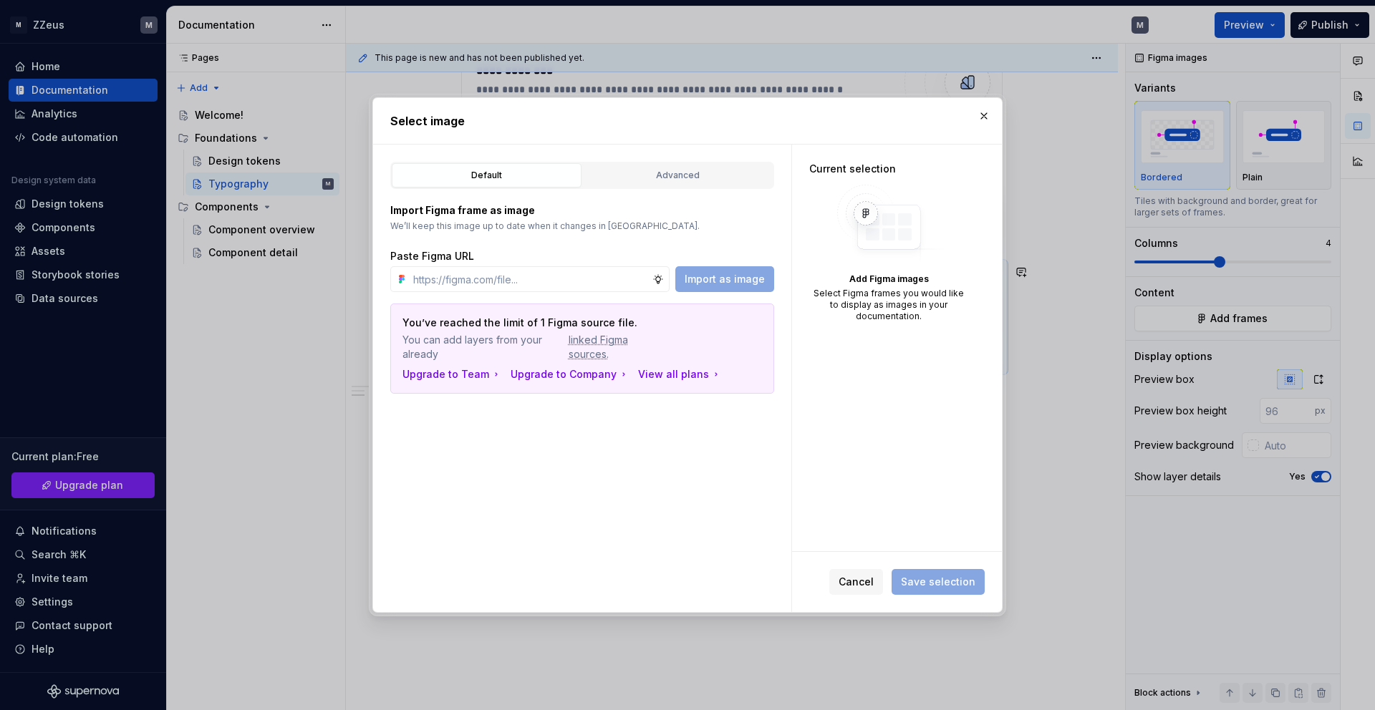
click at [984, 105] on div "Select image" at bounding box center [687, 121] width 629 height 46
click at [984, 110] on button "button" at bounding box center [984, 116] width 20 height 20
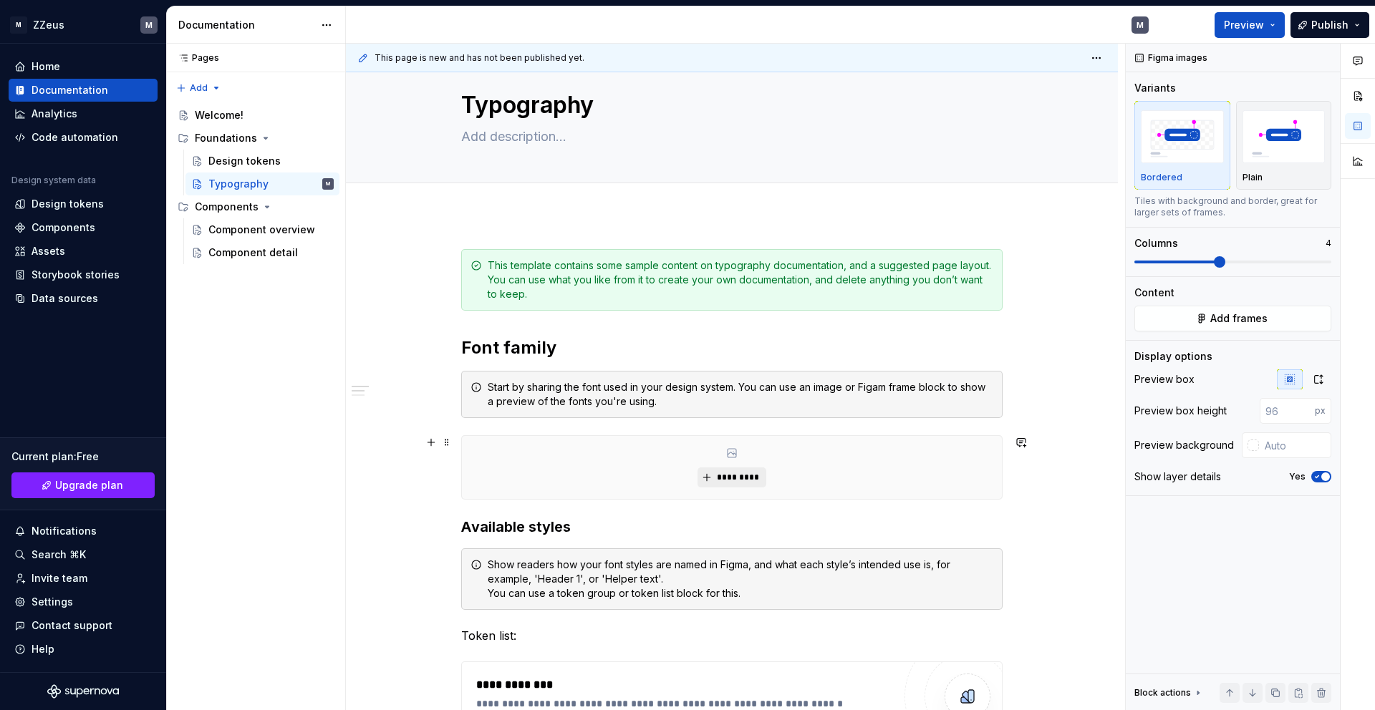
scroll to position [0, 0]
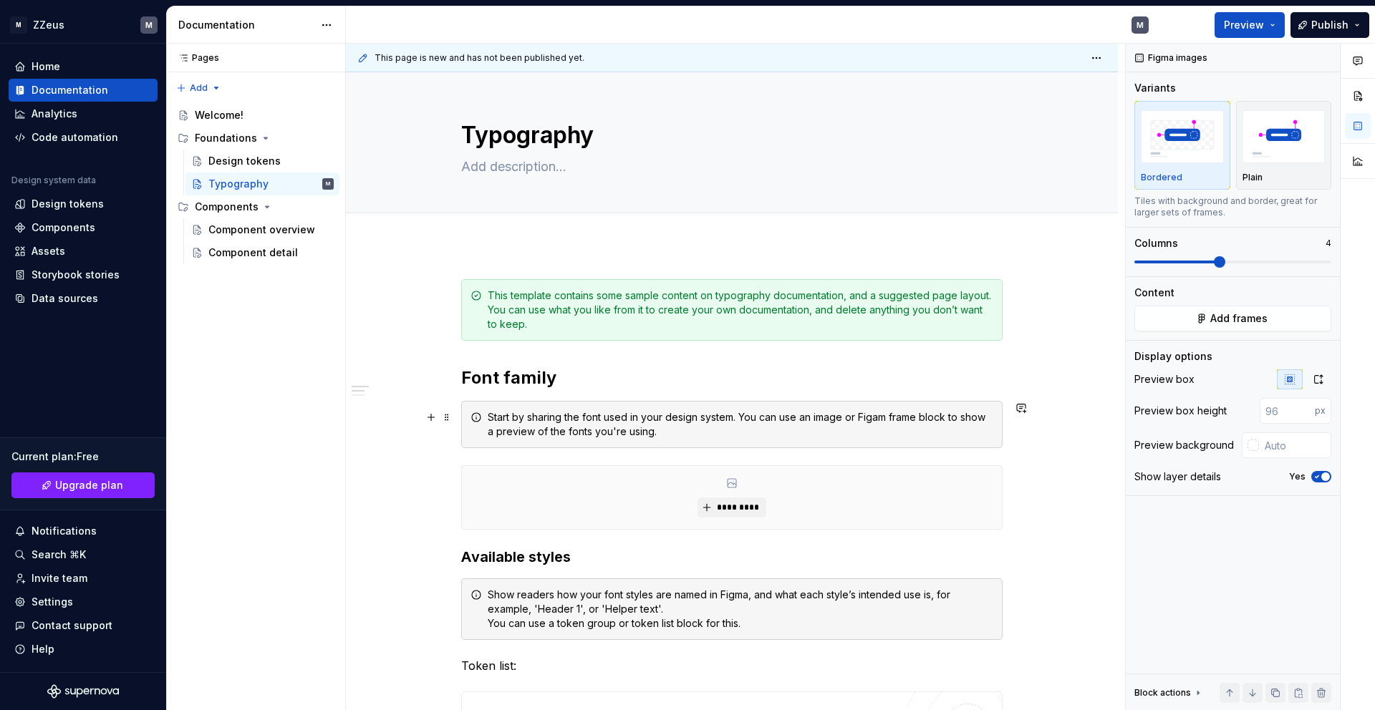
click at [623, 420] on div "Start by sharing the font used in your design system. You can use an image or F…" at bounding box center [740, 424] width 505 height 29
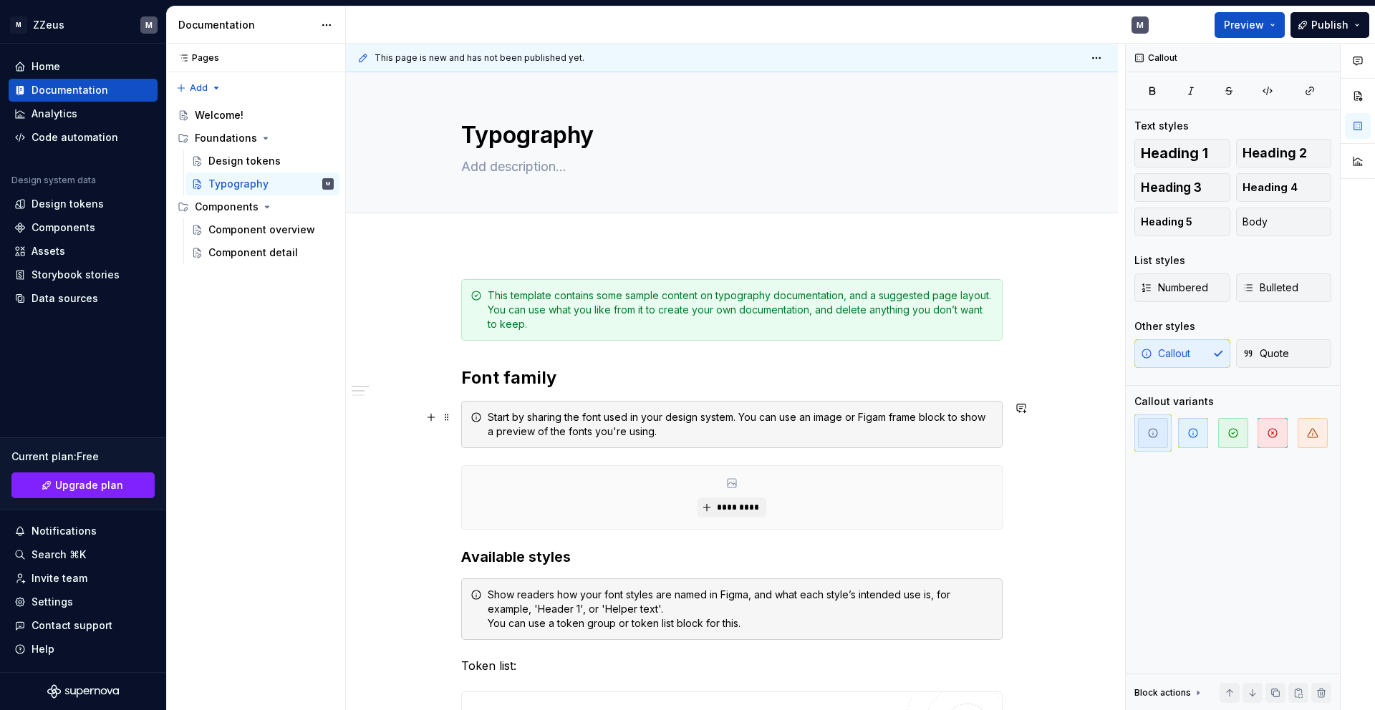
click at [649, 432] on div "Start by sharing the font used in your design system. You can use an image or F…" at bounding box center [740, 424] width 505 height 29
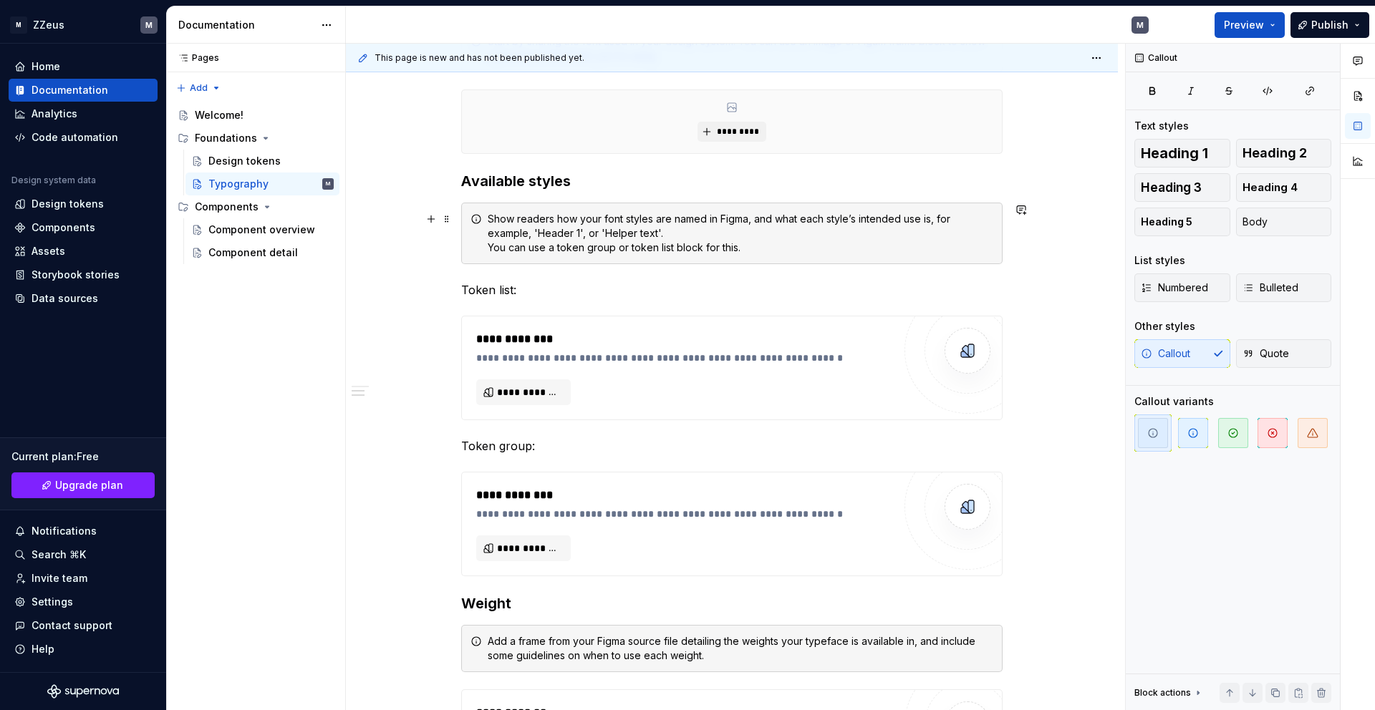
scroll to position [390, 0]
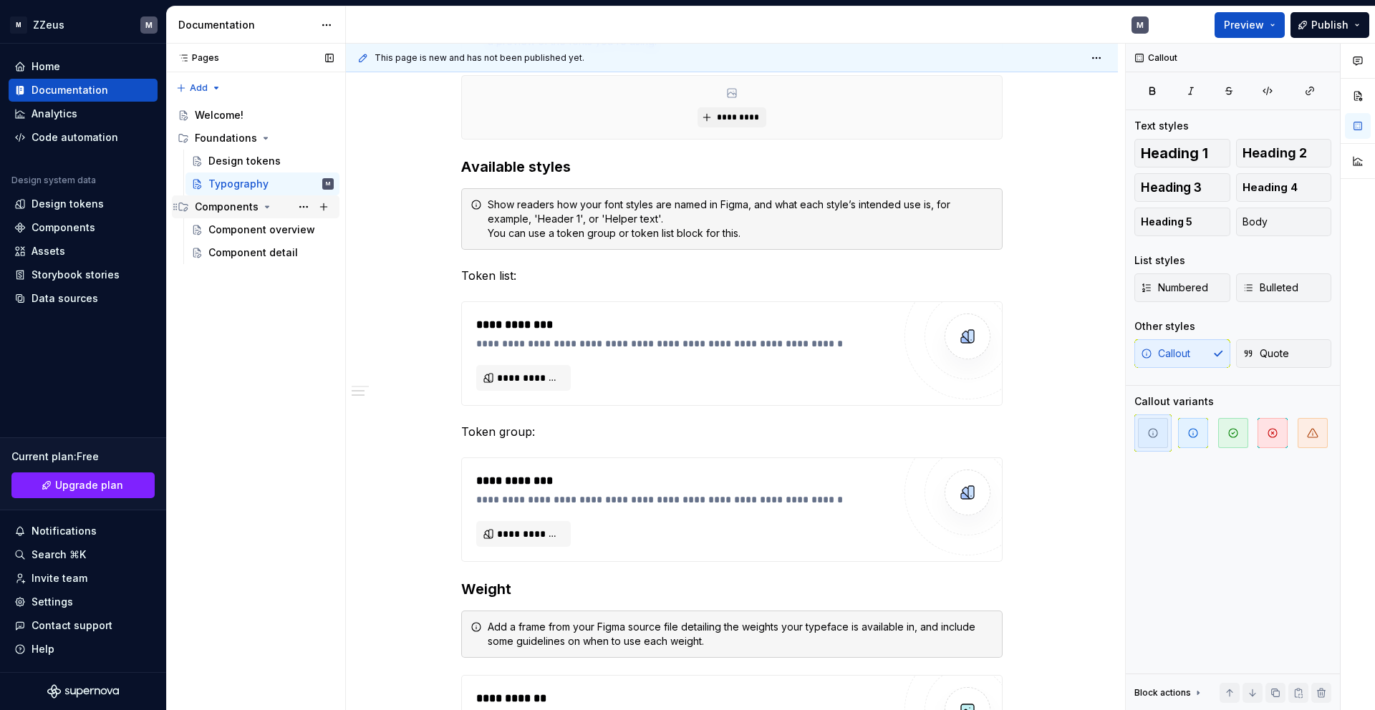
click at [254, 208] on div "Components" at bounding box center [227, 207] width 64 height 14
click at [253, 208] on div "Components" at bounding box center [227, 207] width 64 height 14
click at [242, 232] on div "Component overview" at bounding box center [249, 230] width 82 height 14
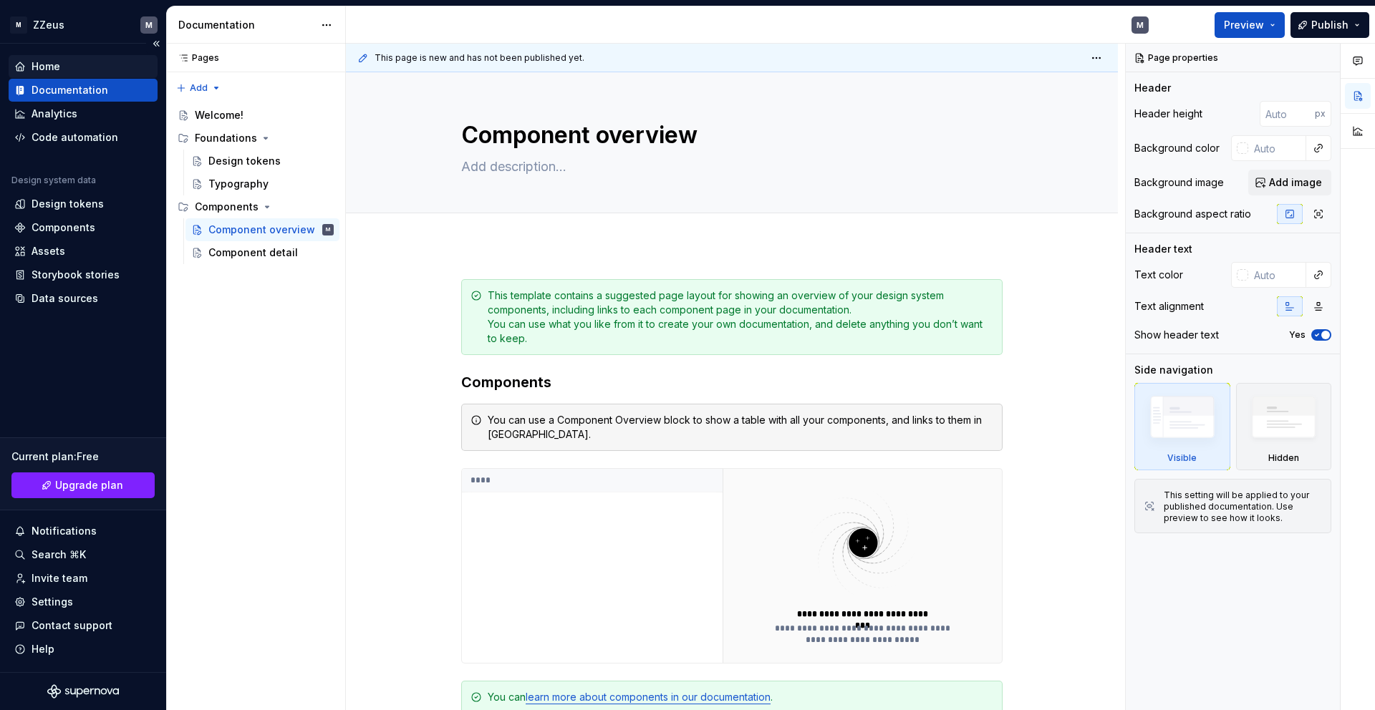
type textarea "*"
click at [39, 72] on div "Home" at bounding box center [46, 66] width 29 height 14
